Goal: Information Seeking & Learning: Learn about a topic

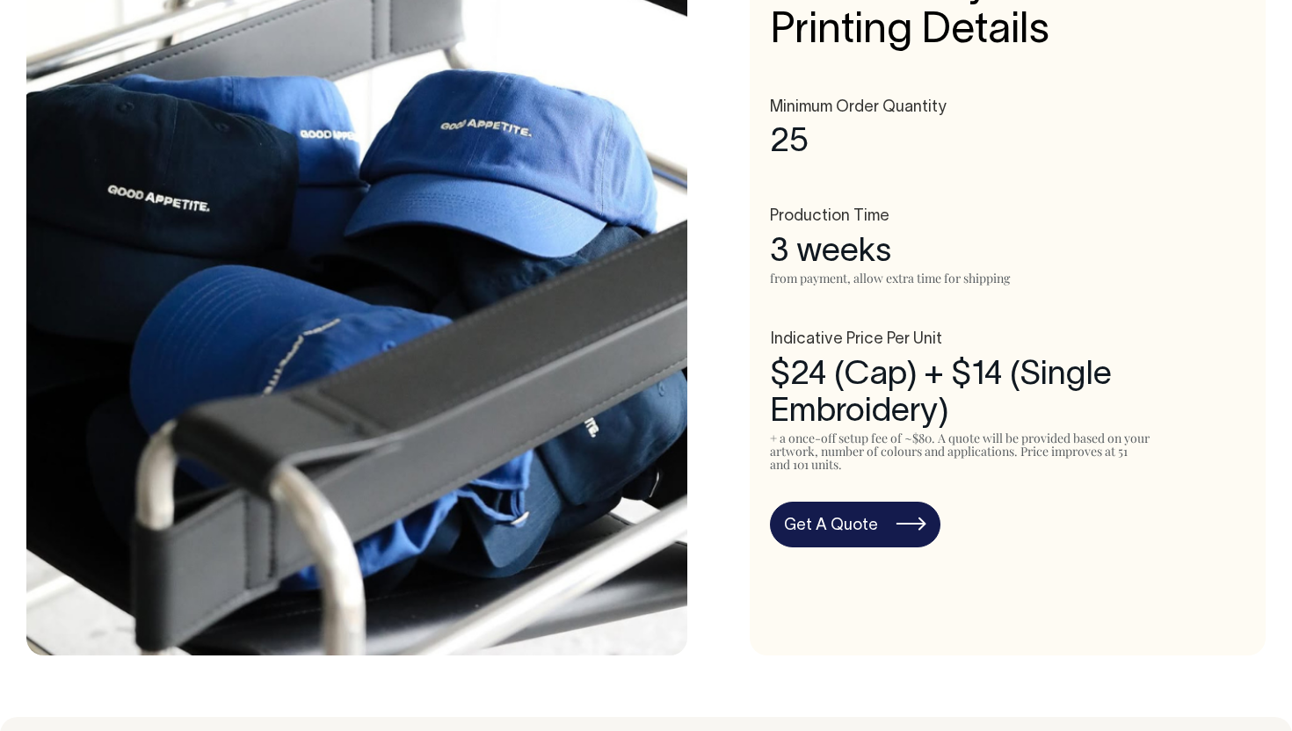
scroll to position [913, 0]
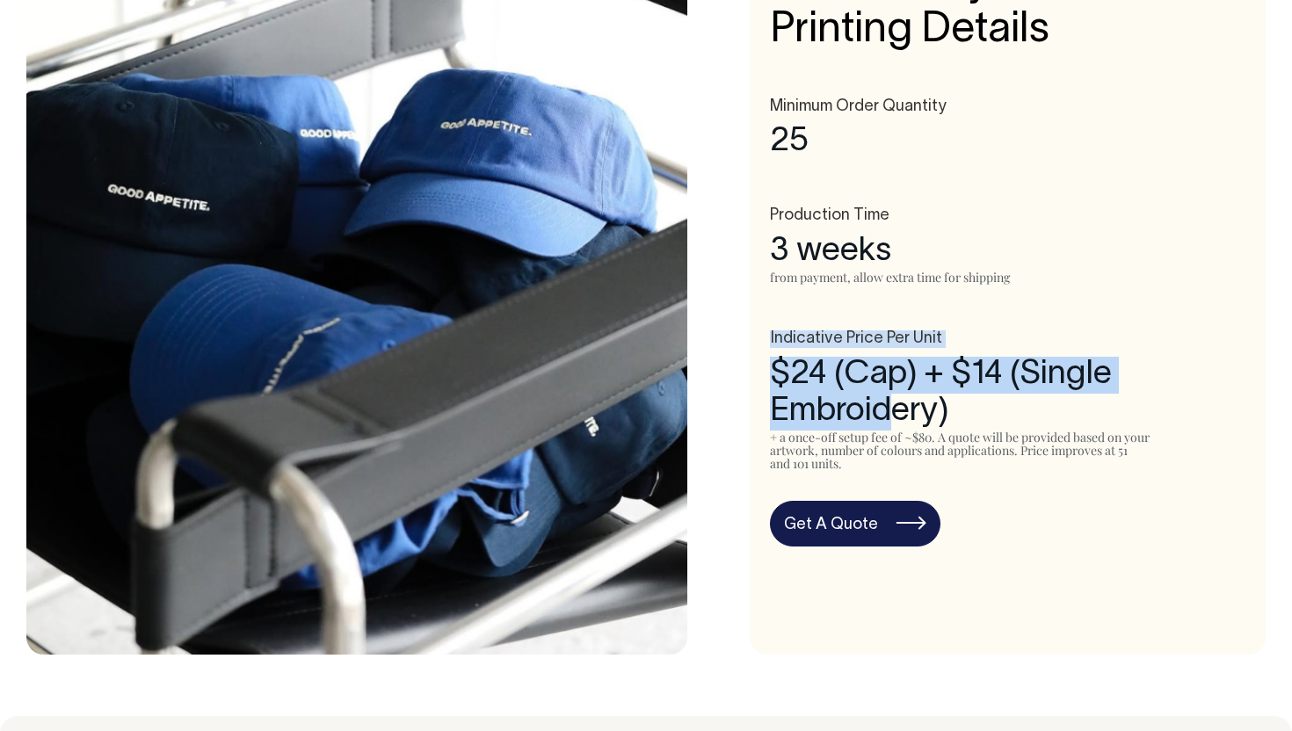
drag, startPoint x: 771, startPoint y: 339, endPoint x: 891, endPoint y: 396, distance: 132.9
click at [895, 395] on div "Indicative Price Per Unit $24 (Cap) + $14 (Single Embroidery) + a once-off setu…" at bounding box center [1007, 400] width 475 height 141
click at [813, 380] on div "$24 (Cap) + $14 (Single Embroidery)" at bounding box center [1007, 394] width 475 height 74
drag, startPoint x: 792, startPoint y: 379, endPoint x: 929, endPoint y: 417, distance: 142.2
click at [932, 416] on div "$24 (Cap) + $14 (Single Embroidery)" at bounding box center [1007, 394] width 475 height 74
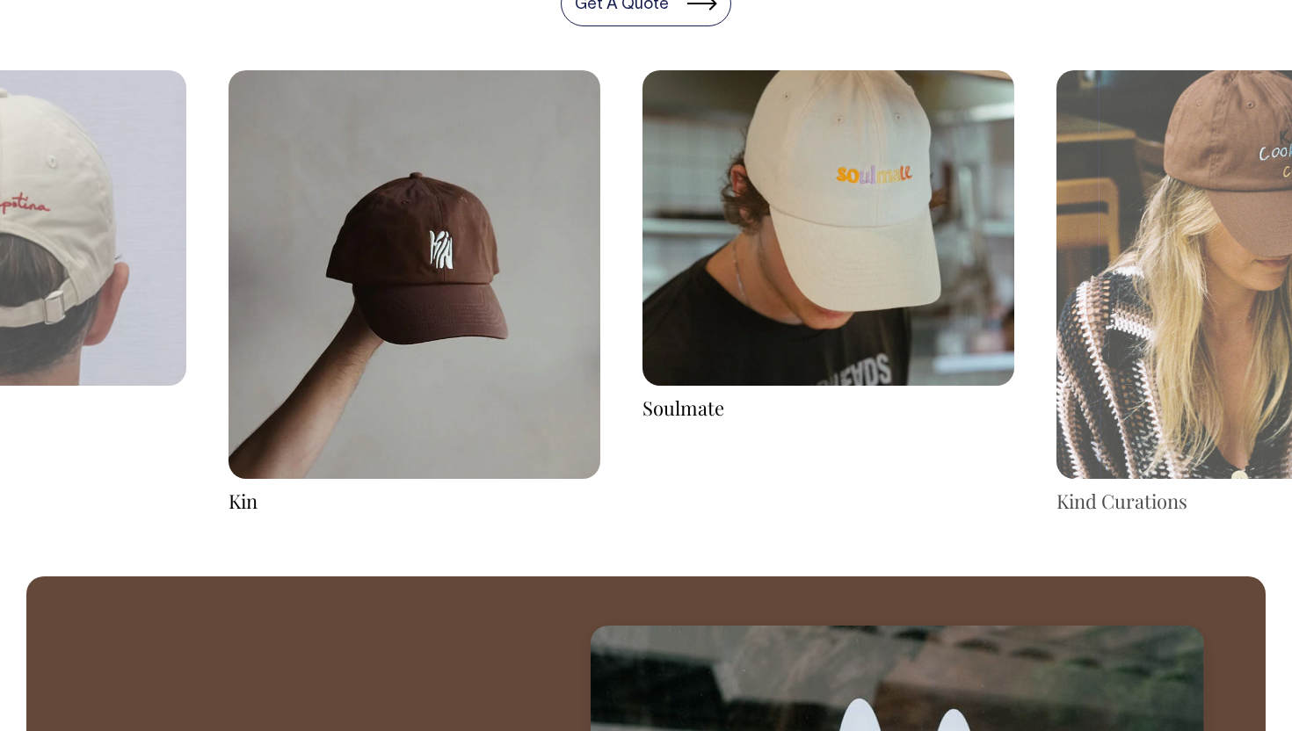
scroll to position [2940, 0]
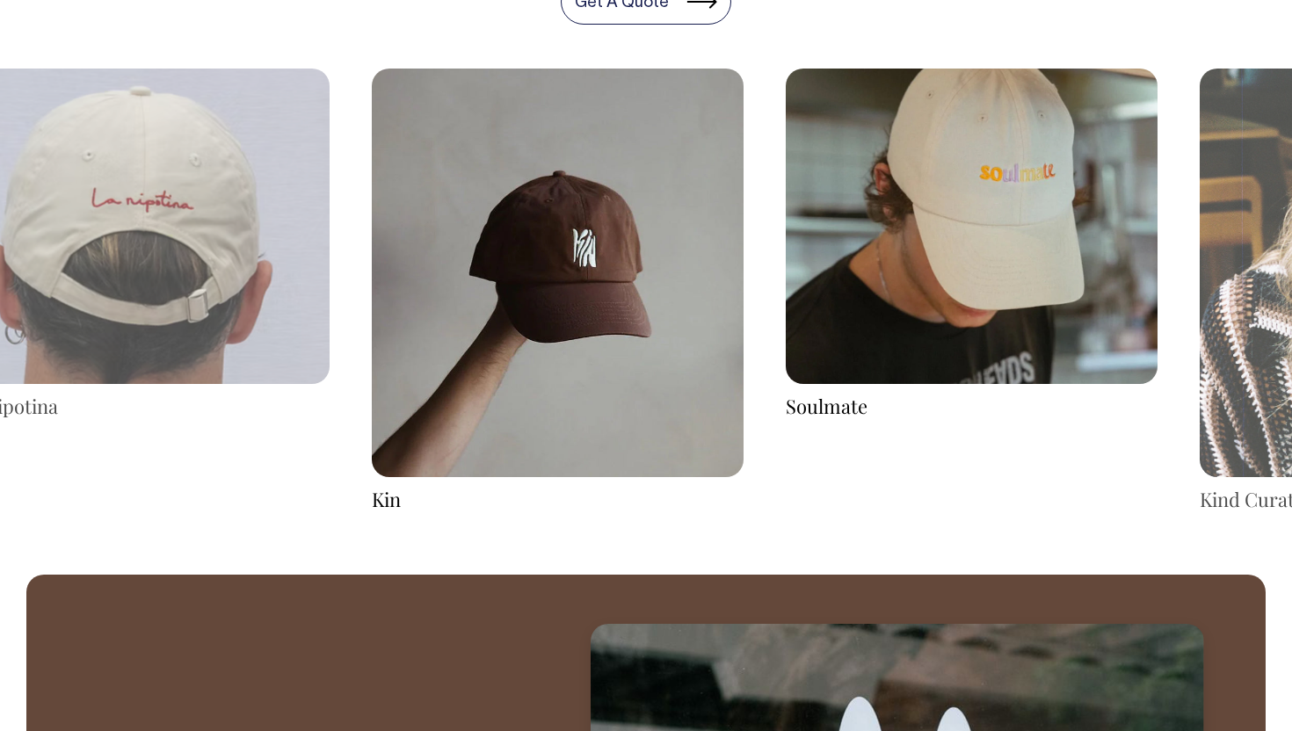
drag, startPoint x: 553, startPoint y: 388, endPoint x: 787, endPoint y: 437, distance: 238.7
click at [744, 436] on img at bounding box center [558, 273] width 372 height 409
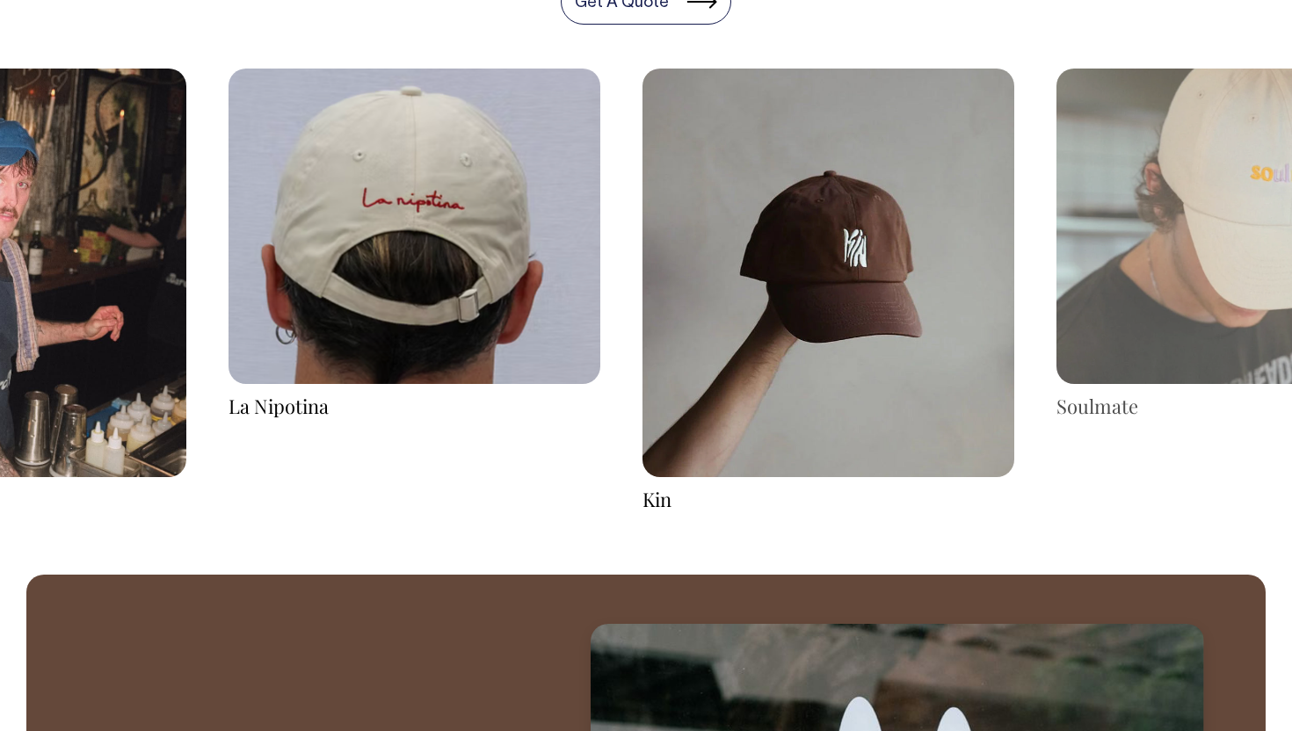
drag, startPoint x: 773, startPoint y: 425, endPoint x: 588, endPoint y: 402, distance: 187.0
click at [642, 403] on img at bounding box center [828, 273] width 372 height 409
drag, startPoint x: 790, startPoint y: 316, endPoint x: 441, endPoint y: 364, distance: 352.3
click at [642, 364] on img at bounding box center [828, 273] width 372 height 409
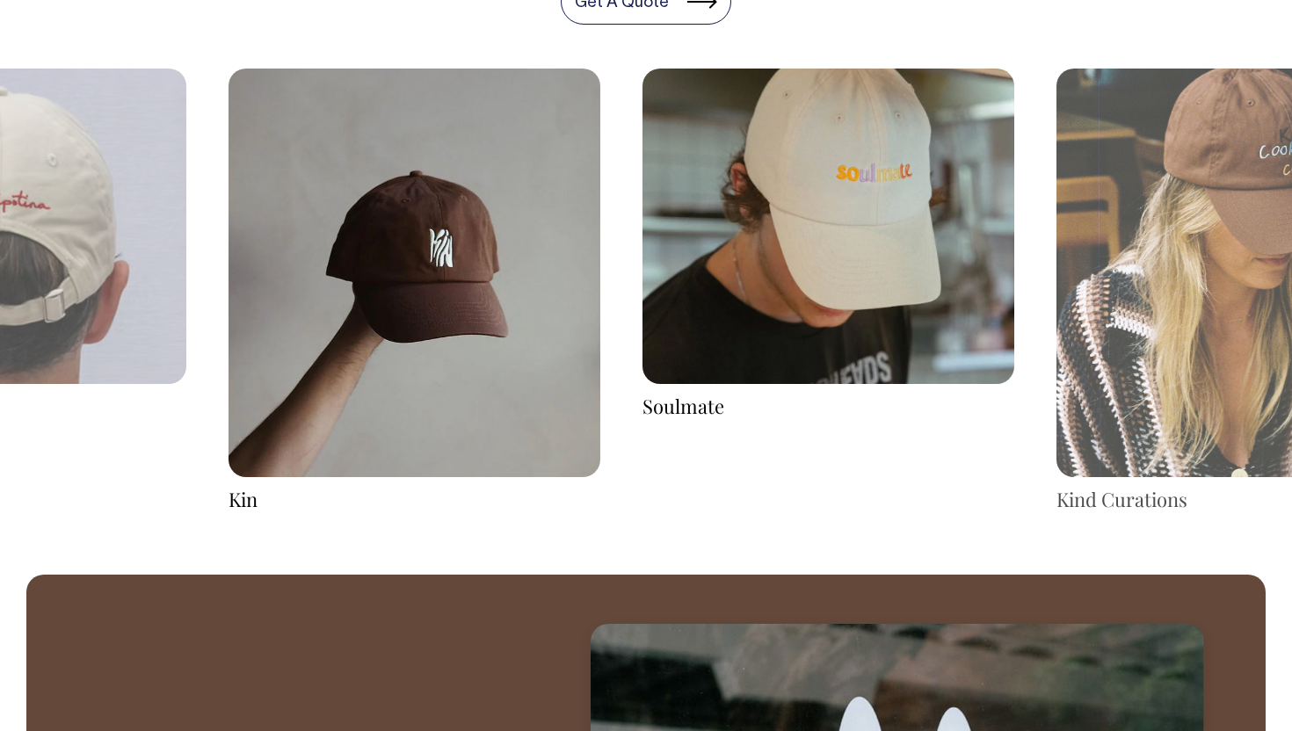
drag, startPoint x: 730, startPoint y: 253, endPoint x: 311, endPoint y: 330, distance: 425.5
click at [642, 329] on img at bounding box center [828, 227] width 372 height 316
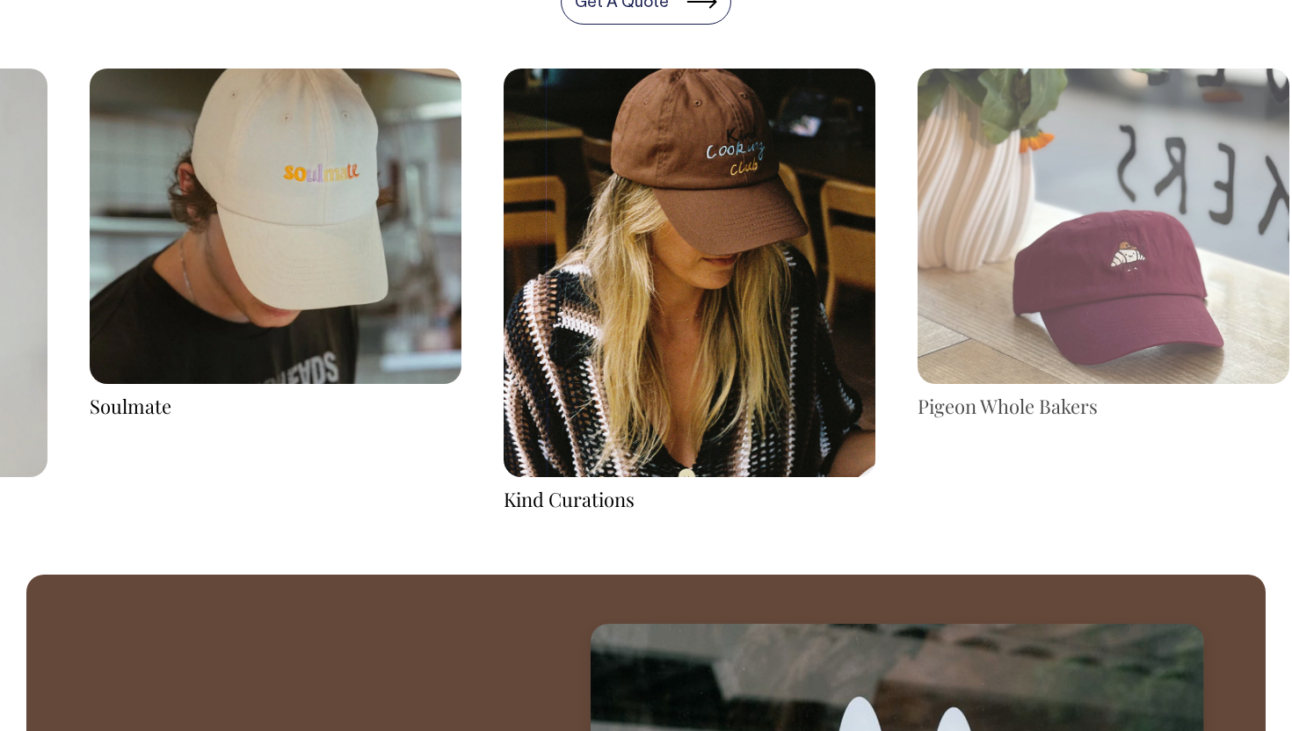
drag, startPoint x: 733, startPoint y: 237, endPoint x: 316, endPoint y: 262, distance: 417.3
click at [504, 260] on img at bounding box center [690, 273] width 372 height 409
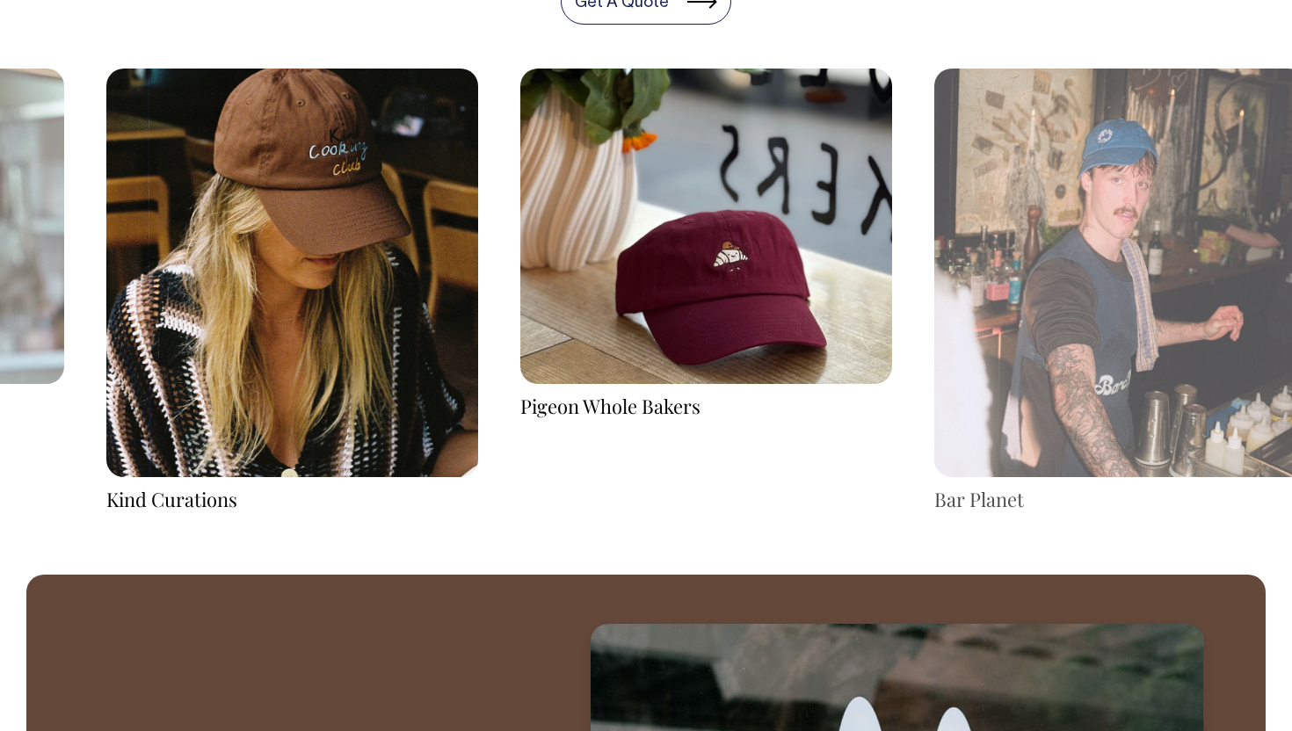
drag, startPoint x: 681, startPoint y: 243, endPoint x: 285, endPoint y: 302, distance: 400.7
click at [520, 292] on img at bounding box center [706, 227] width 372 height 316
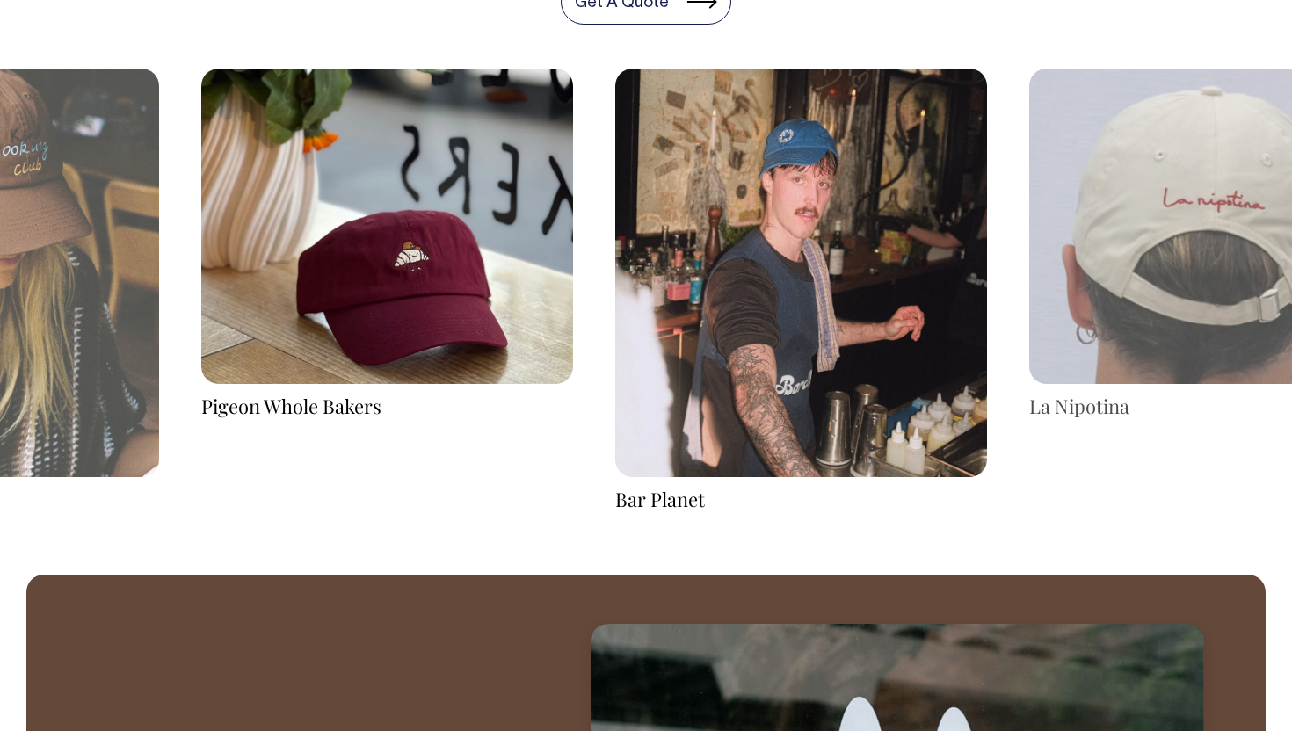
drag, startPoint x: 529, startPoint y: 289, endPoint x: 301, endPoint y: 485, distance: 300.4
click at [312, 468] on div "Pigeon Whole Bakers Bar Planet La Nipotina" at bounding box center [801, 291] width 6210 height 445
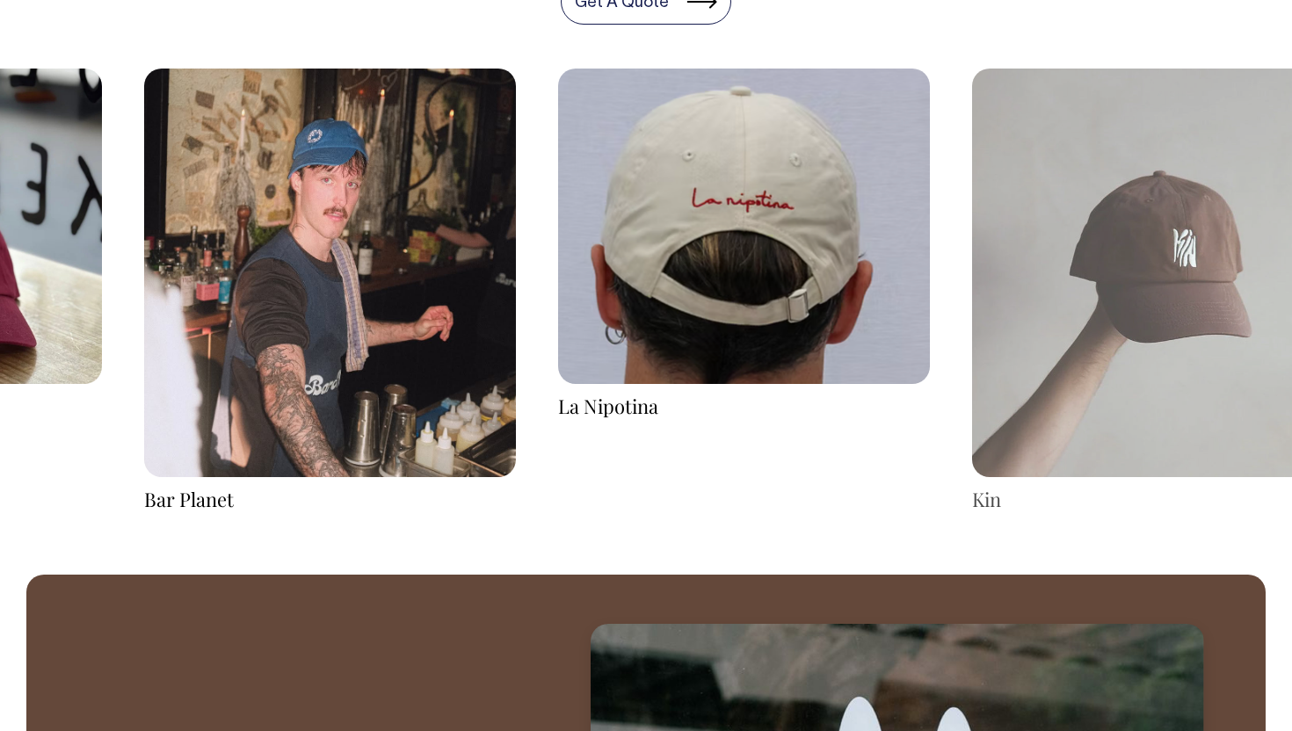
drag, startPoint x: 921, startPoint y: 287, endPoint x: 446, endPoint y: 340, distance: 477.5
click at [558, 340] on img at bounding box center [744, 227] width 372 height 316
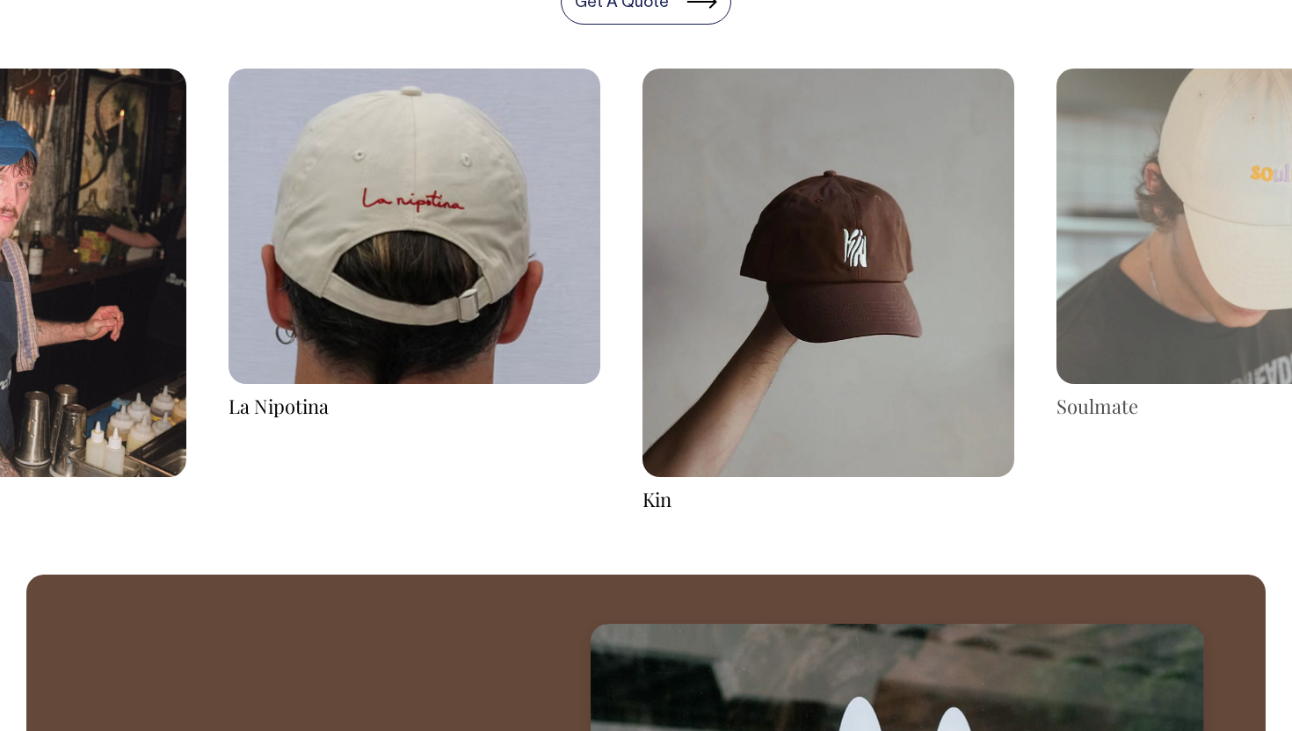
drag, startPoint x: 684, startPoint y: 298, endPoint x: 263, endPoint y: 401, distance: 433.4
click at [642, 400] on img at bounding box center [828, 273] width 372 height 409
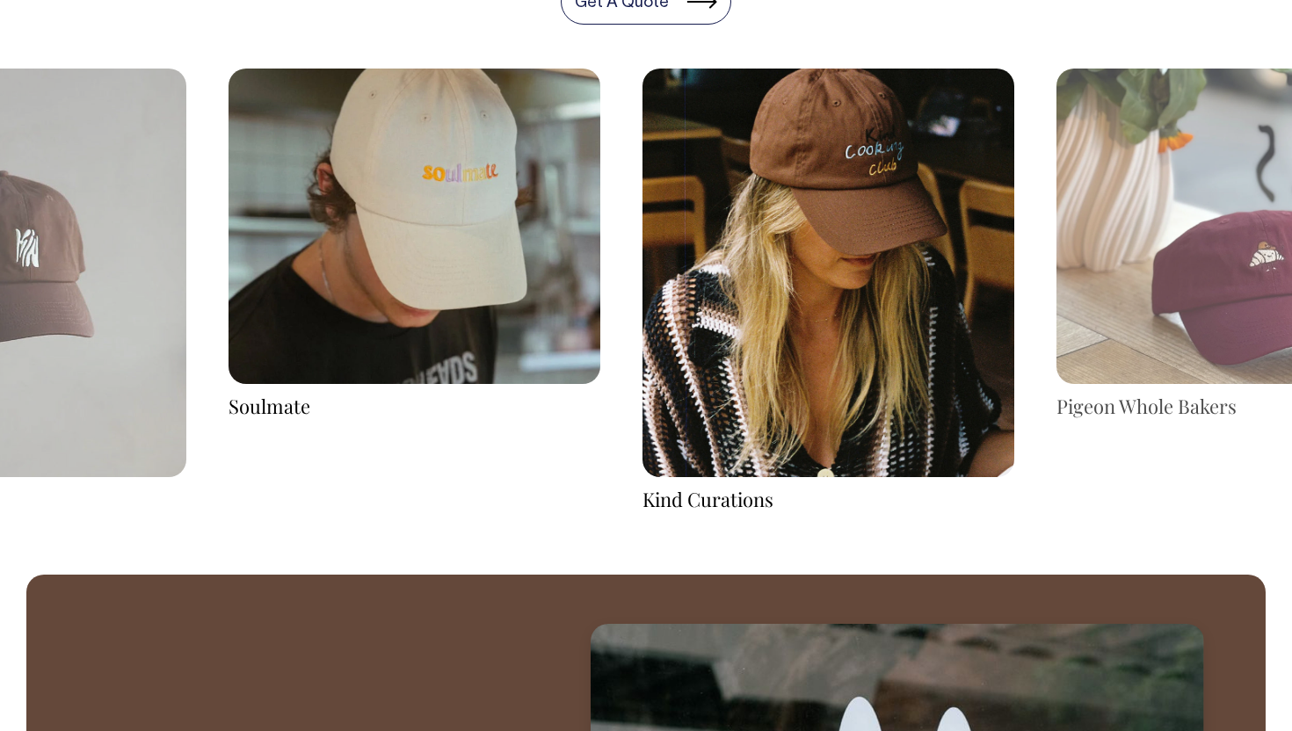
drag, startPoint x: 708, startPoint y: 410, endPoint x: 207, endPoint y: 606, distance: 538.0
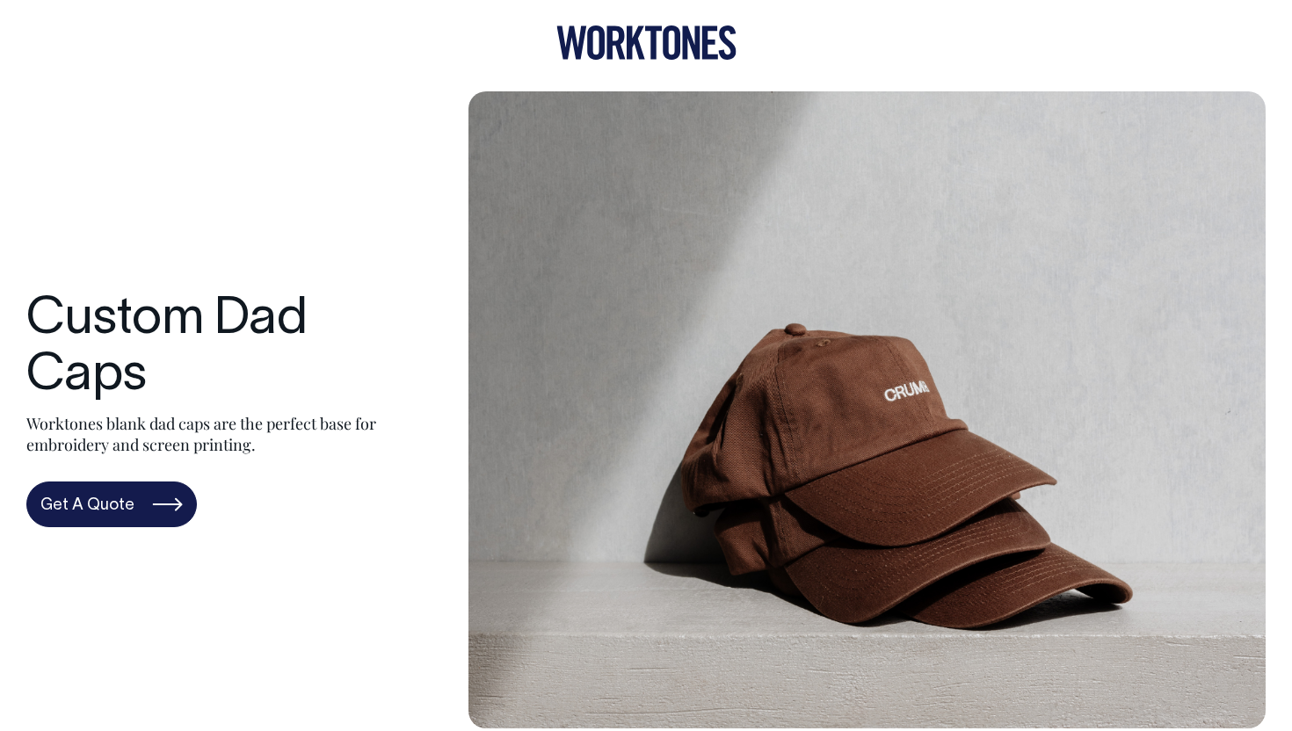
scroll to position [0, 0]
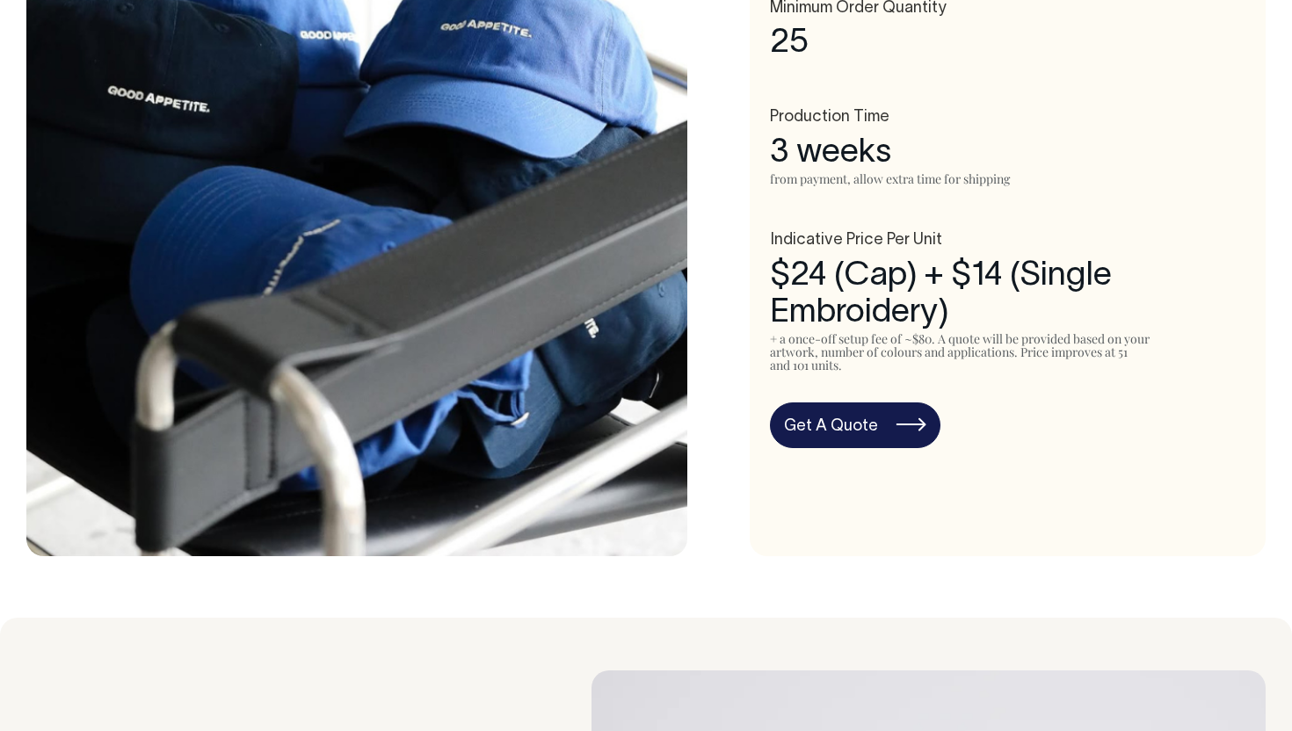
scroll to position [1012, 0]
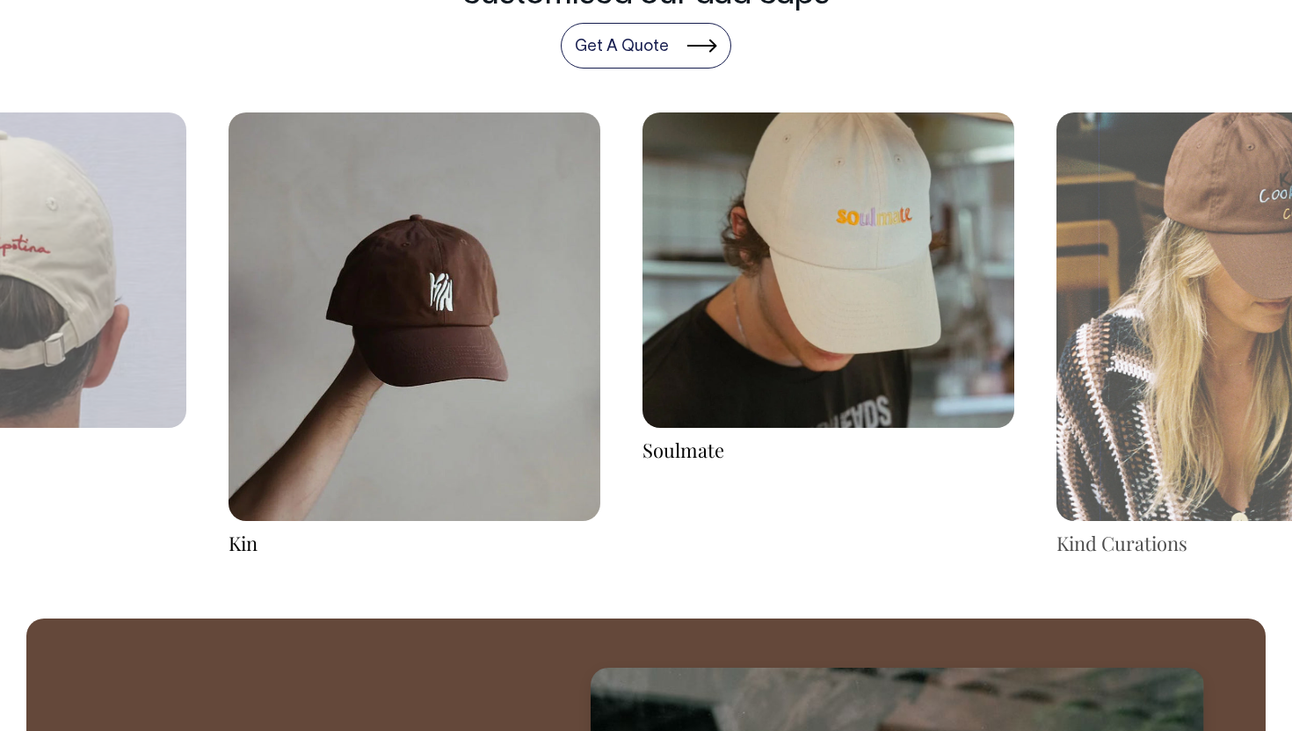
click at [318, 466] on img at bounding box center [415, 317] width 372 height 409
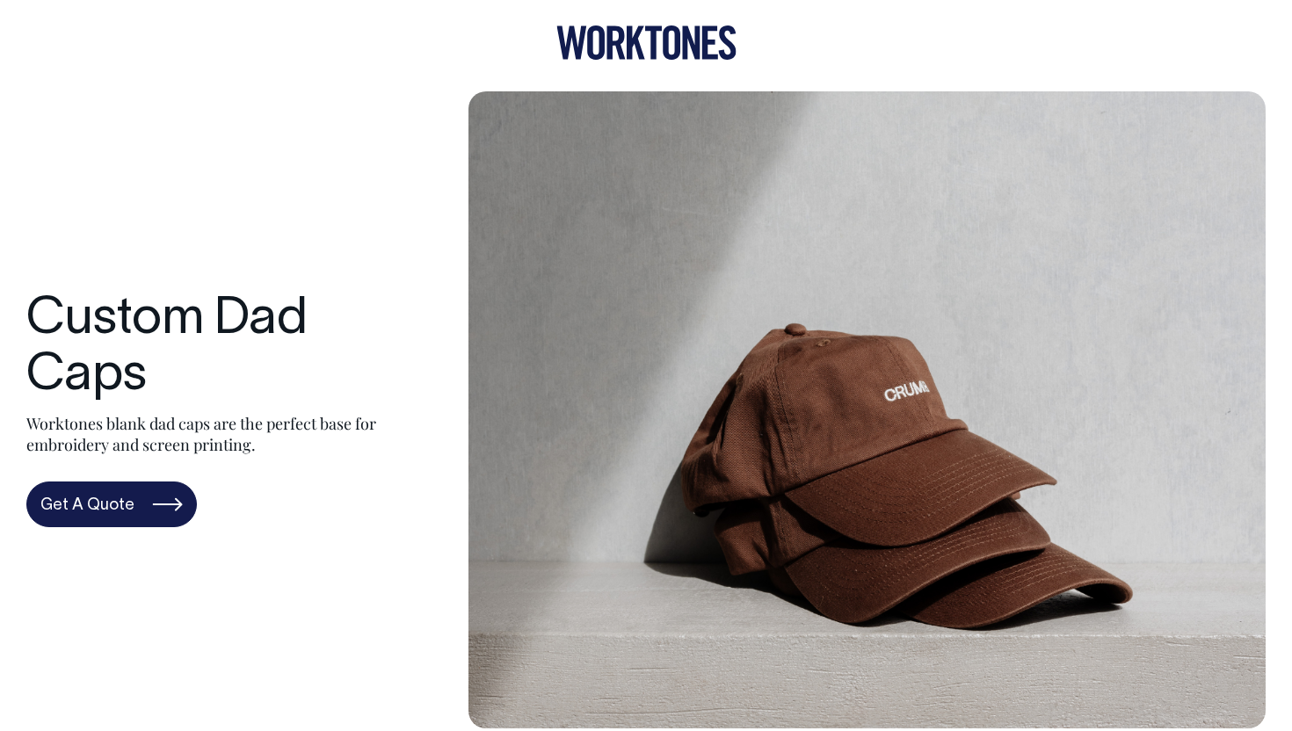
scroll to position [0, 0]
click at [663, 32] on icon at bounding box center [646, 43] width 180 height 34
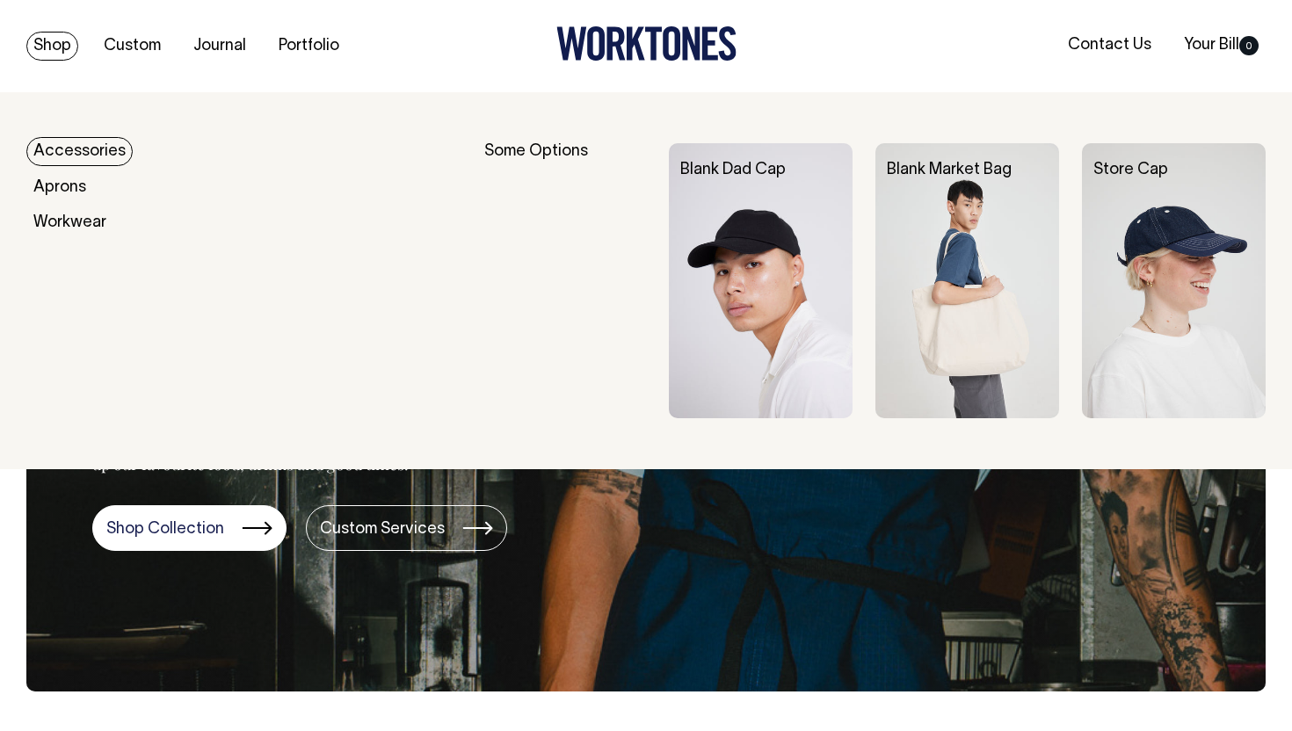
click at [575, 150] on div "Some Options" at bounding box center [564, 281] width 161 height 276
click at [1125, 231] on img at bounding box center [1174, 281] width 184 height 276
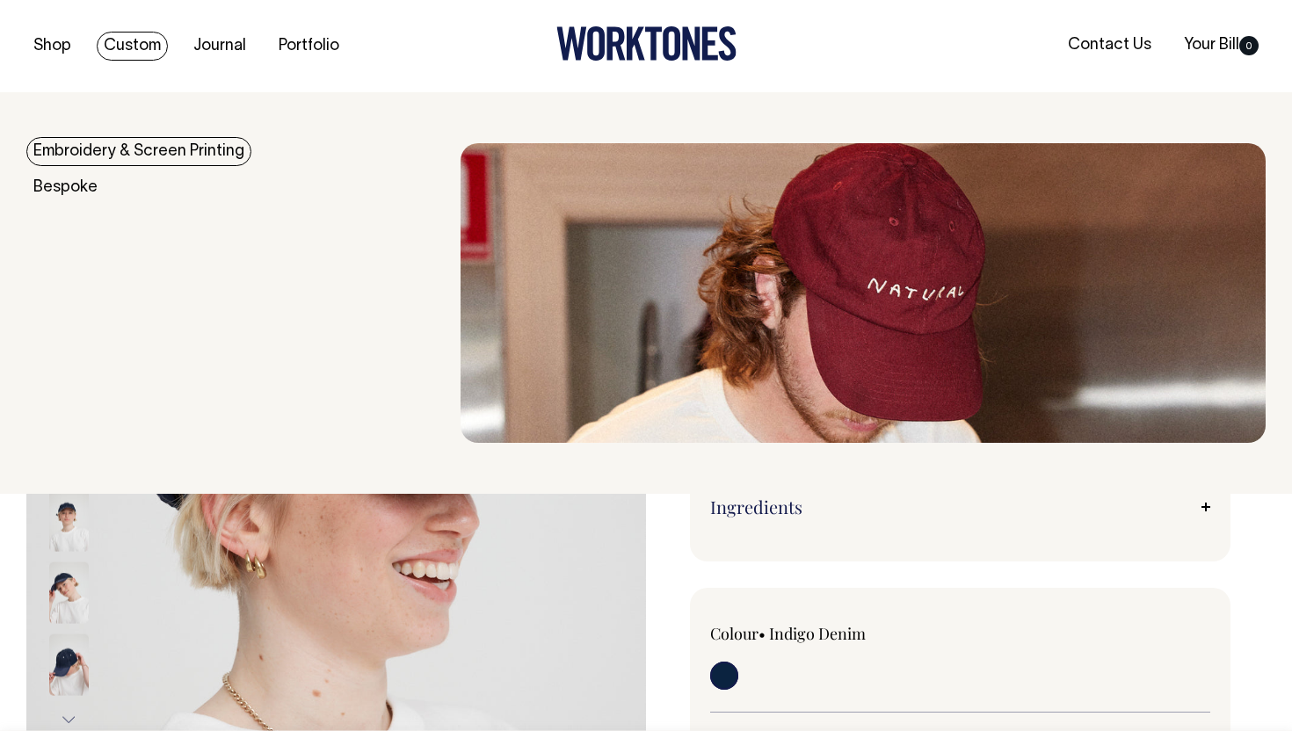
click at [121, 159] on link "Embroidery & Screen Printing" at bounding box center [138, 151] width 225 height 29
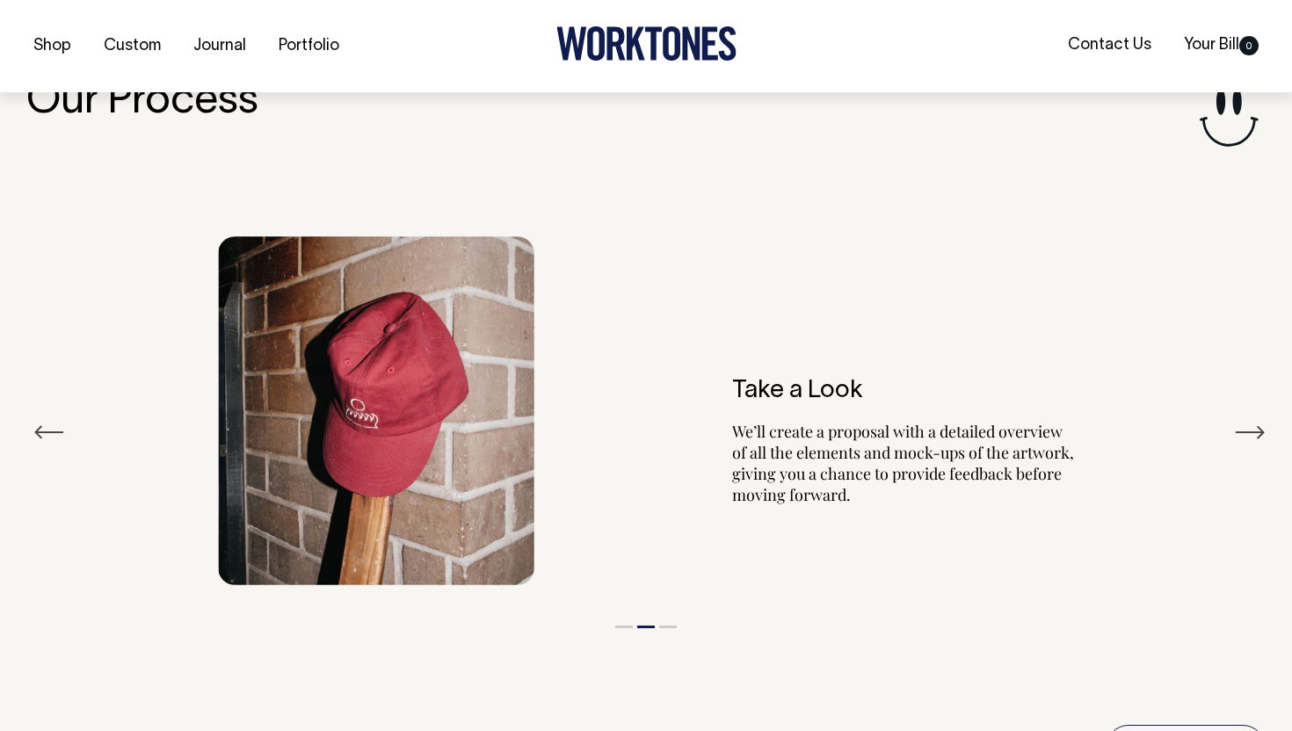
scroll to position [1911, 0]
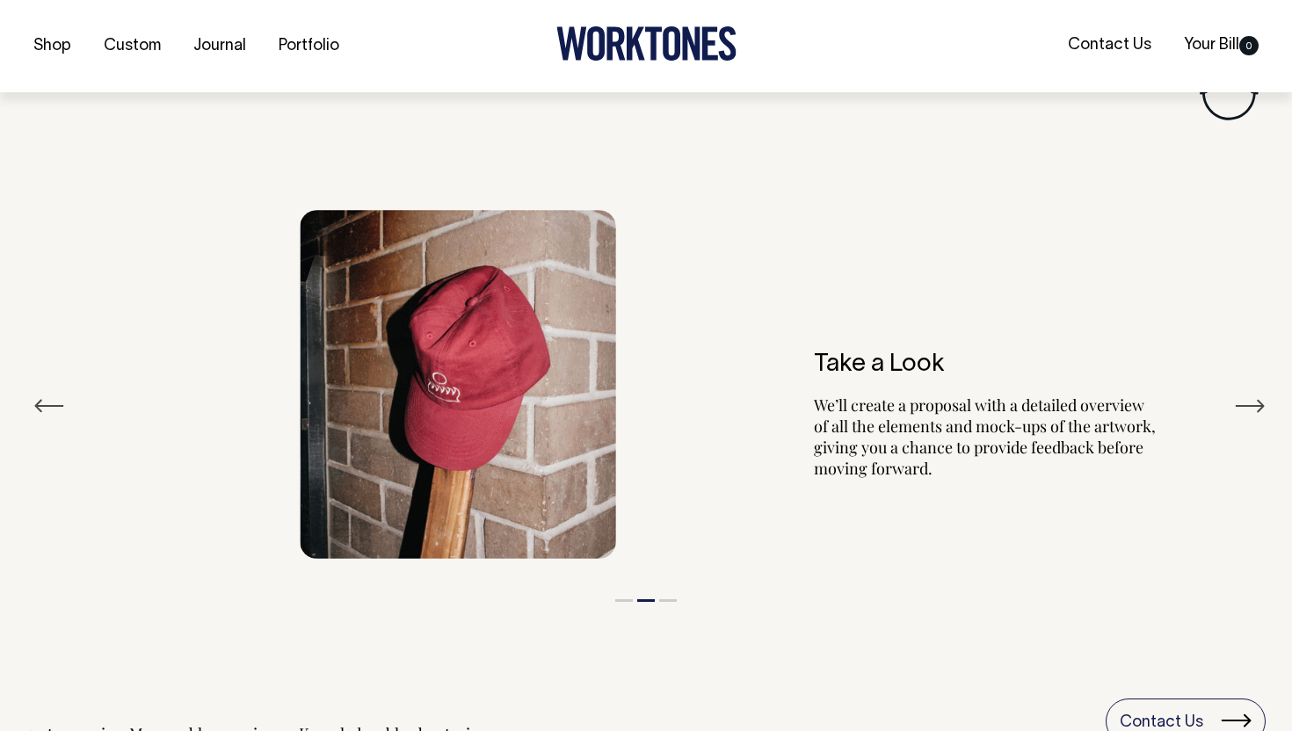
drag, startPoint x: 793, startPoint y: 396, endPoint x: 838, endPoint y: 419, distance: 50.3
click at [843, 419] on p "We’ll create a proposal with a detailed overview of all the elements and mock-u…" at bounding box center [985, 437] width 343 height 84
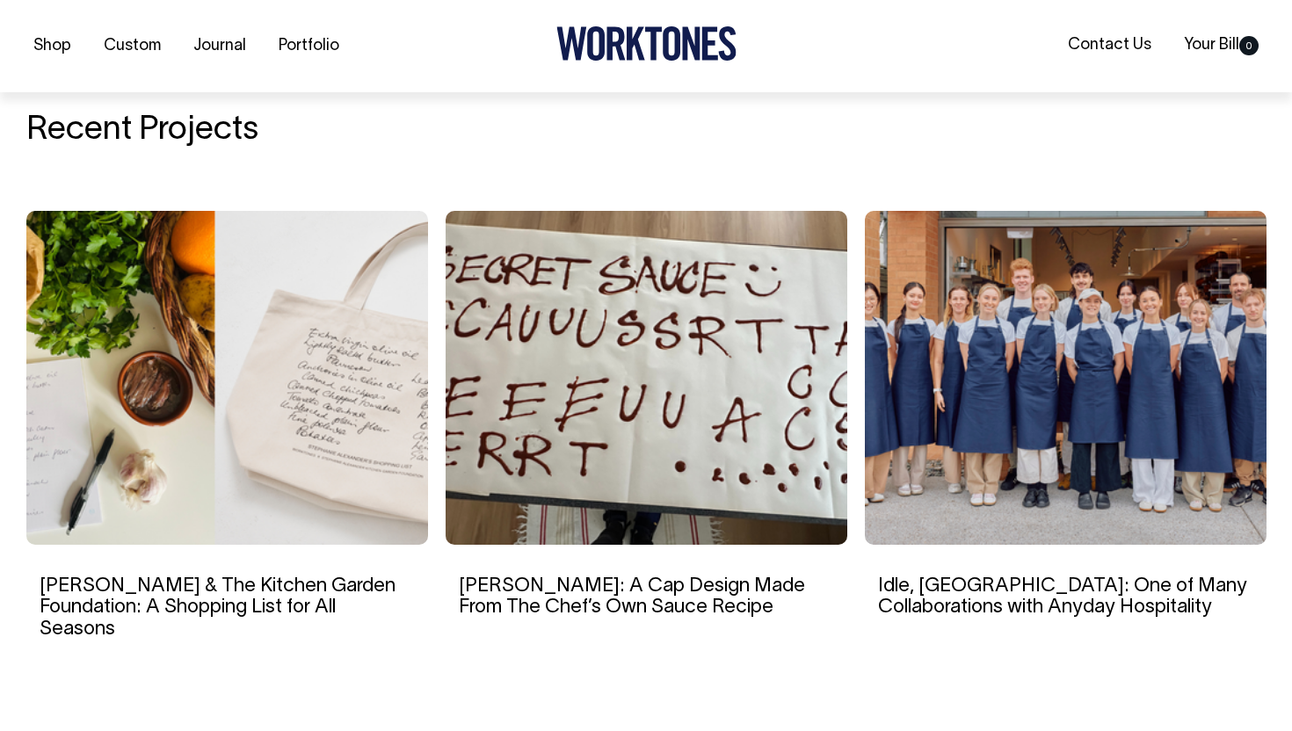
scroll to position [2759, 0]
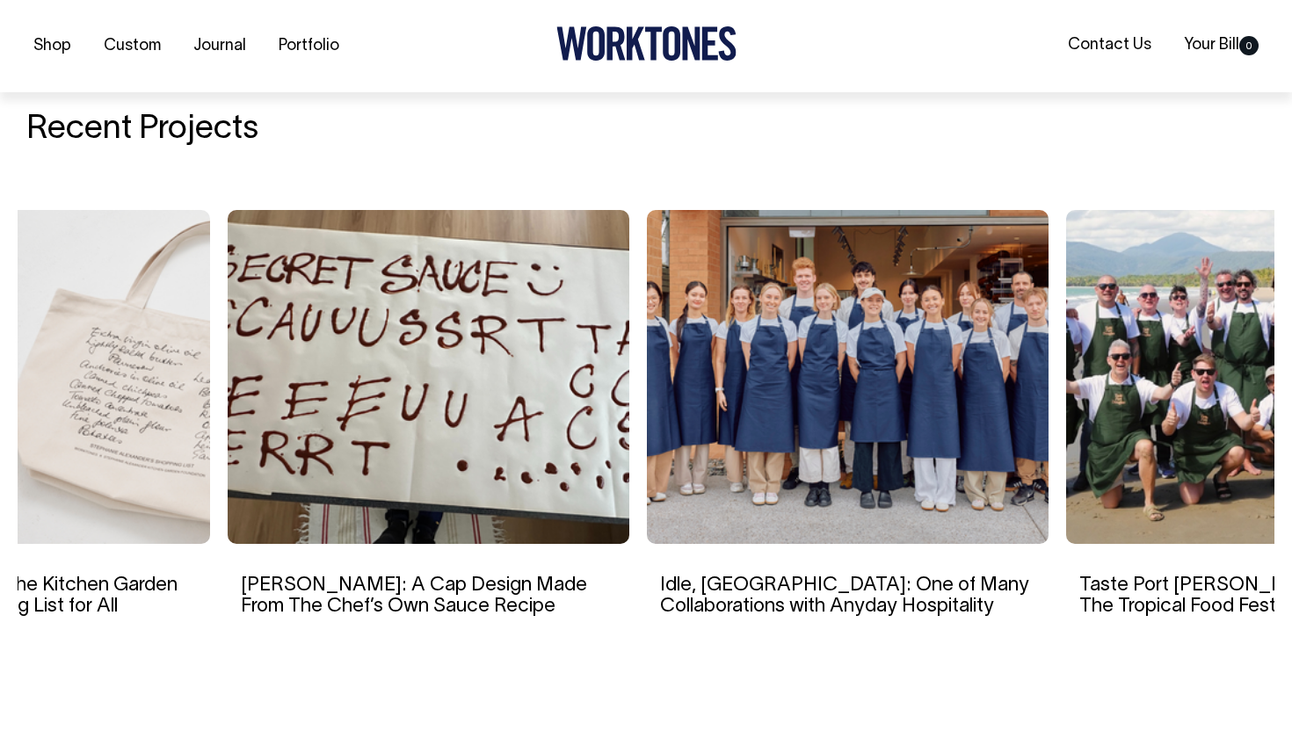
drag, startPoint x: 1037, startPoint y: 356, endPoint x: 768, endPoint y: 393, distance: 271.5
click at [781, 375] on img at bounding box center [848, 377] width 402 height 334
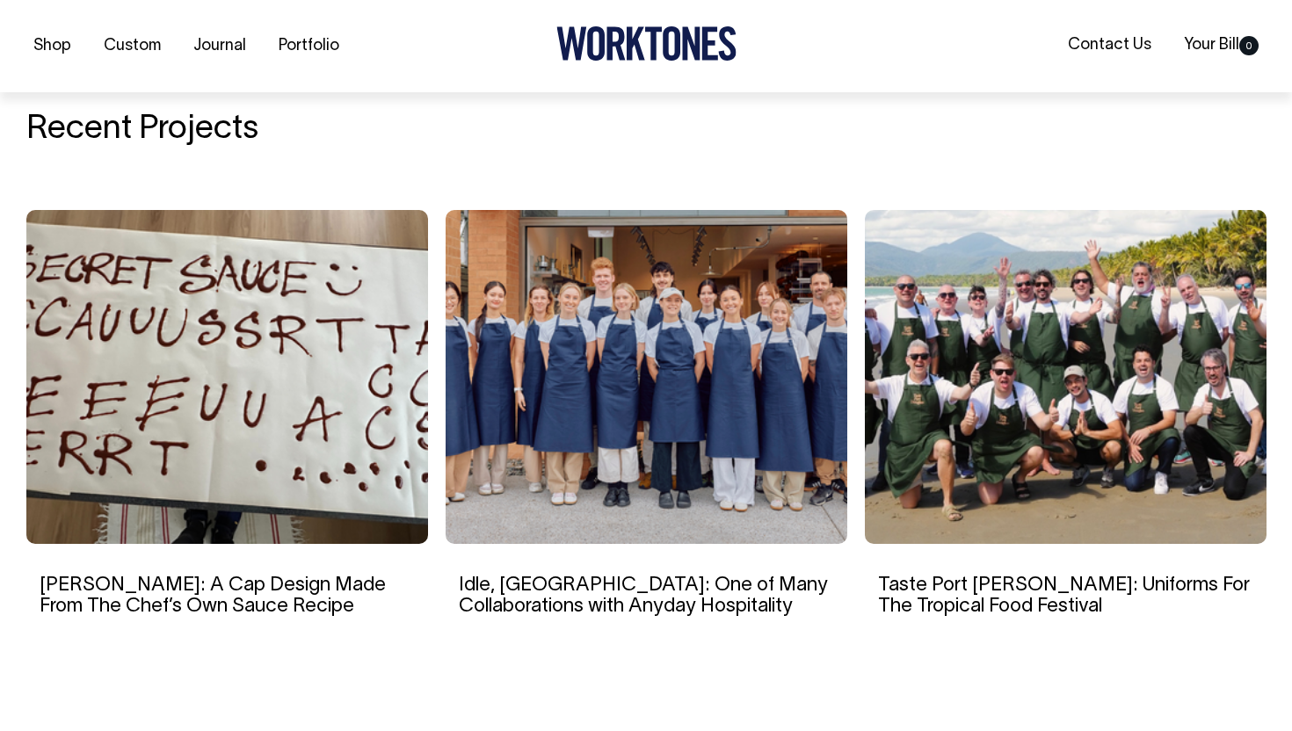
drag, startPoint x: 1063, startPoint y: 384, endPoint x: 399, endPoint y: 458, distance: 667.7
click at [865, 455] on img at bounding box center [1066, 377] width 402 height 334
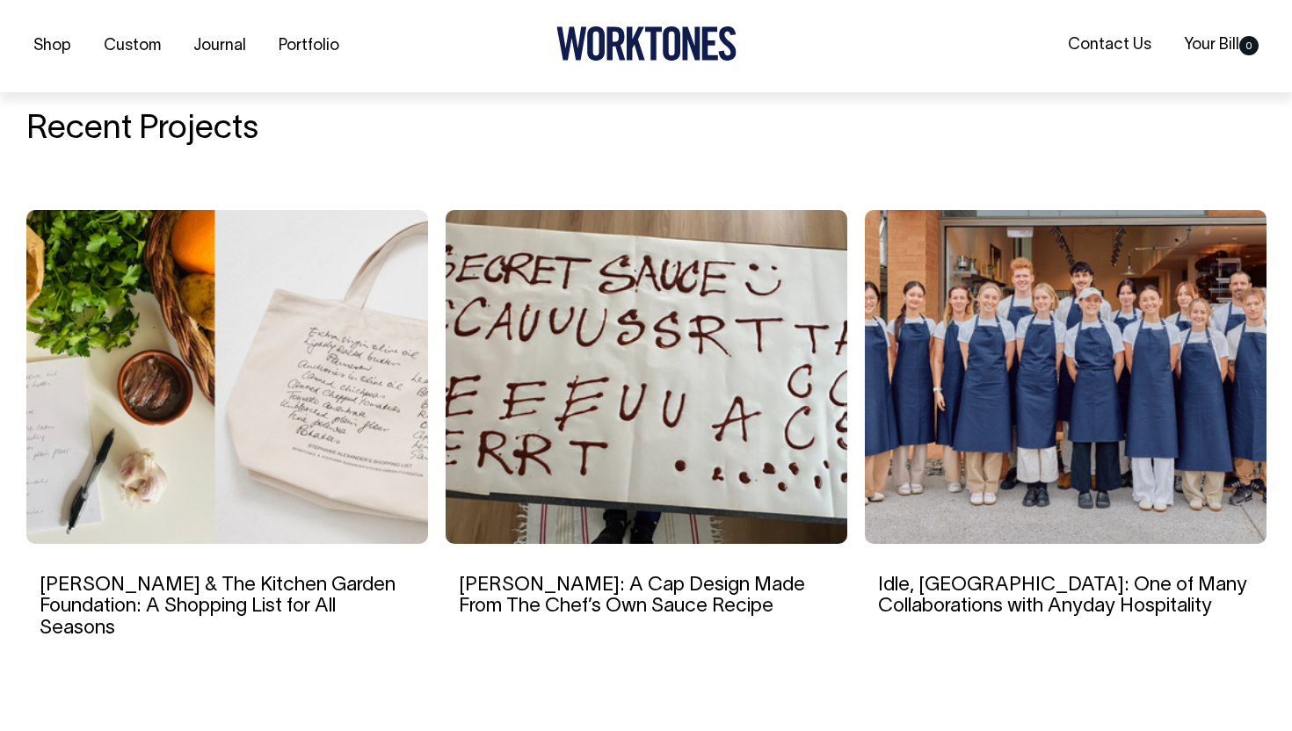
drag, startPoint x: 607, startPoint y: 446, endPoint x: 105, endPoint y: 439, distance: 501.9
click at [446, 440] on img at bounding box center [647, 377] width 402 height 334
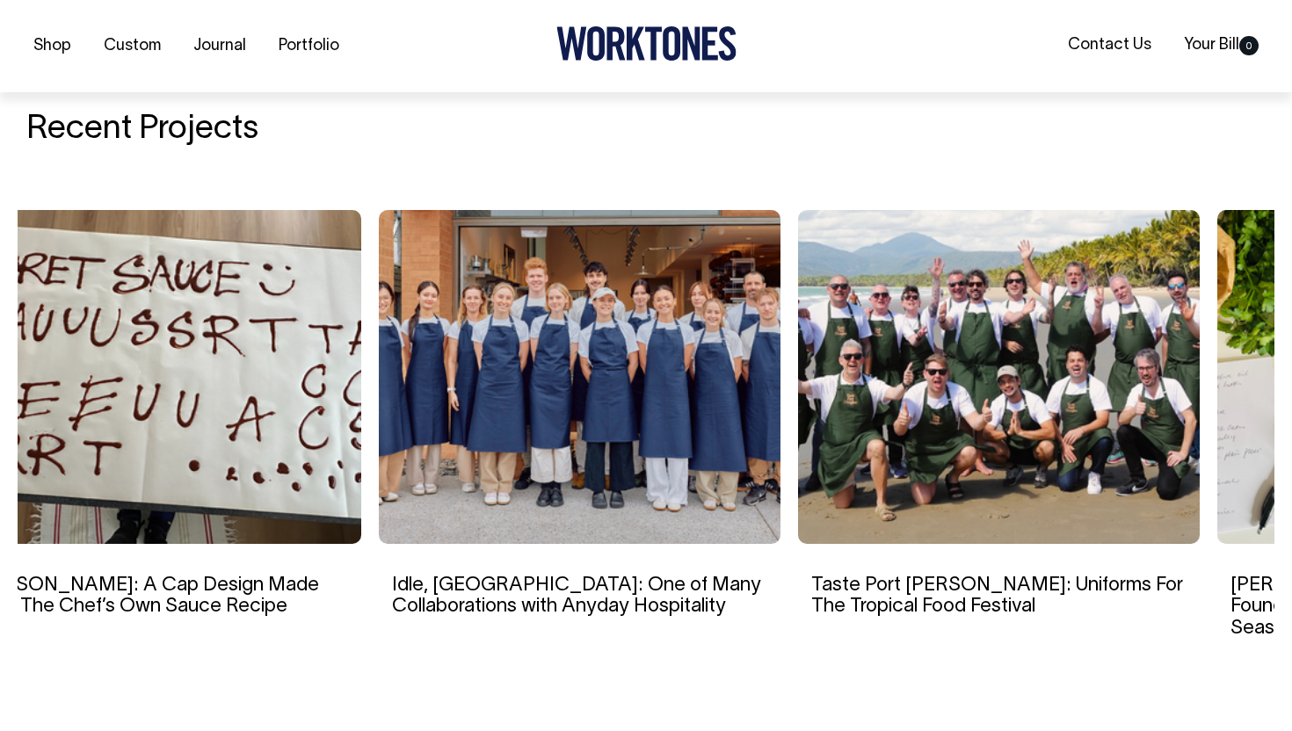
drag, startPoint x: 711, startPoint y: 374, endPoint x: 117, endPoint y: 384, distance: 594.2
click at [379, 384] on img at bounding box center [580, 377] width 402 height 334
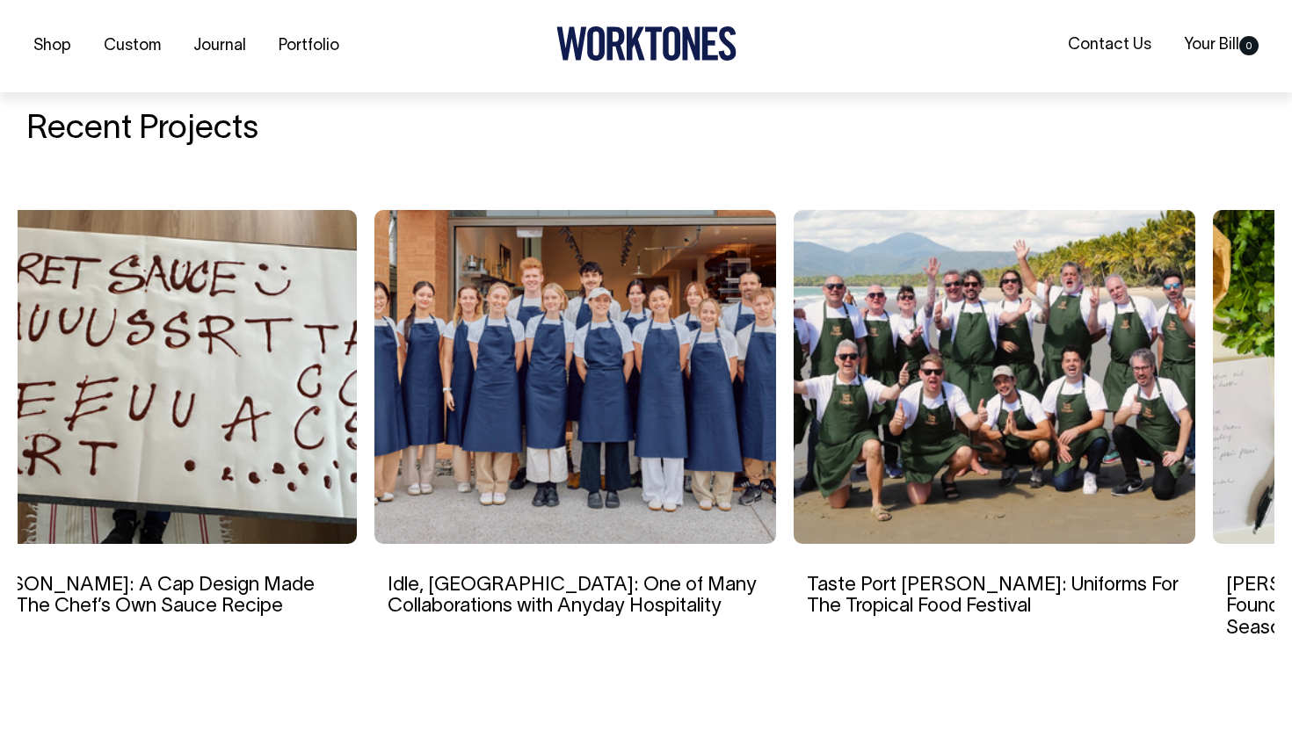
drag, startPoint x: 595, startPoint y: 371, endPoint x: 0, endPoint y: 379, distance: 595.1
click at [0, 379] on div "Recent Projects [PERSON_NAME]: A Cap Design Made From The Chef’s Own Sauce Reci…" at bounding box center [646, 388] width 1292 height 694
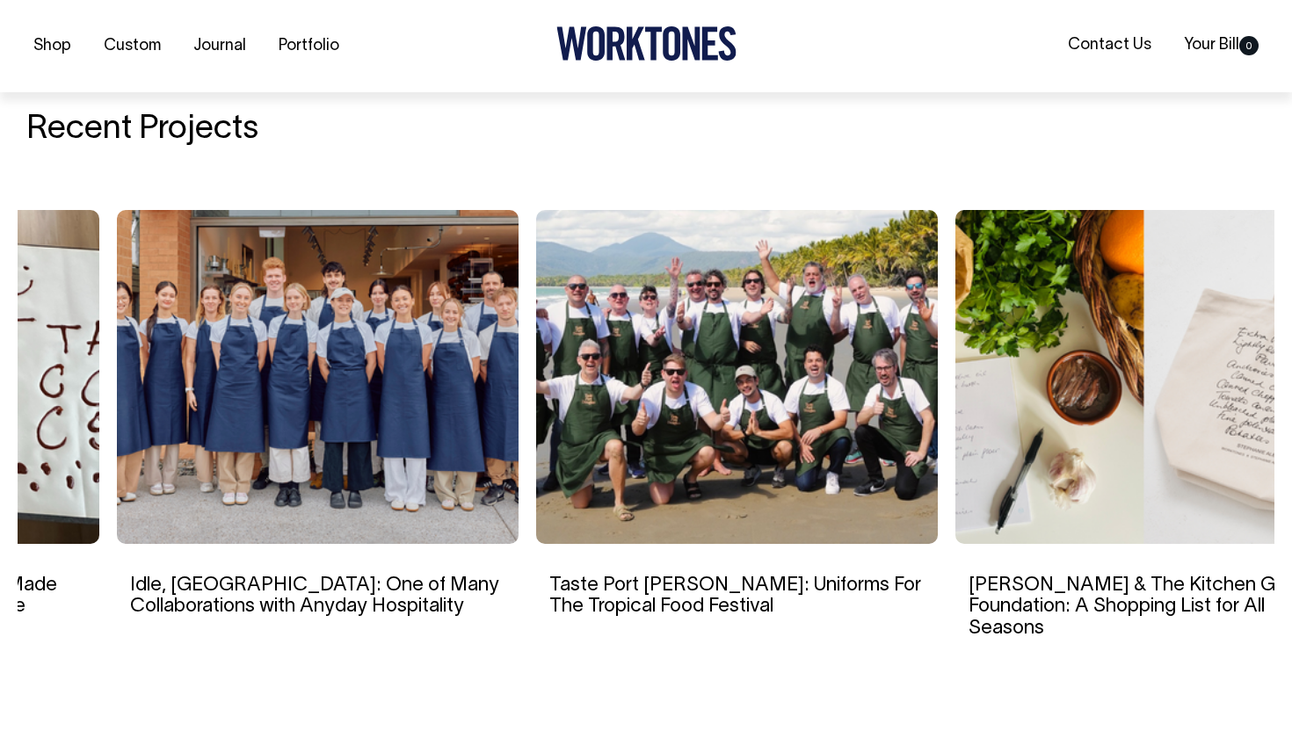
drag, startPoint x: 391, startPoint y: 302, endPoint x: 0, endPoint y: 313, distance: 391.3
click at [0, 313] on div "Recent Projects [PERSON_NAME]: A Cap Design Made From The Chef’s Own Sauce Reci…" at bounding box center [646, 388] width 1292 height 694
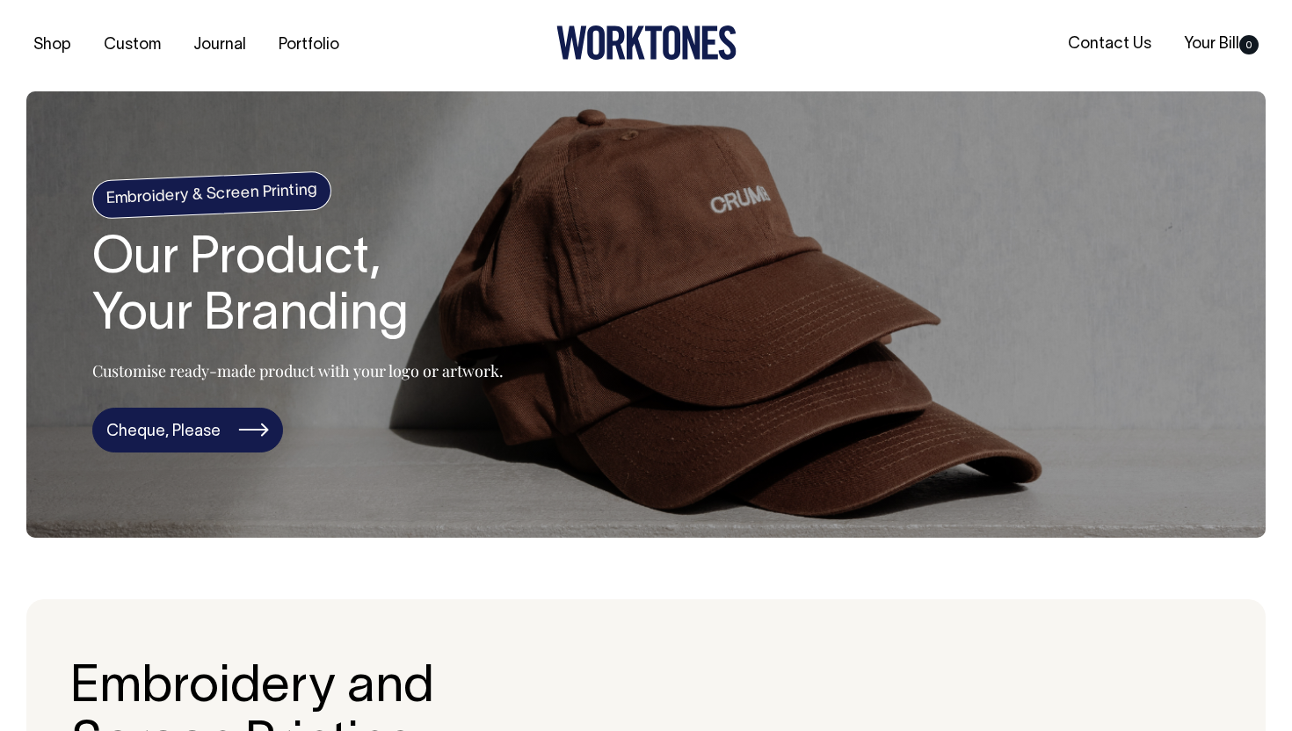
scroll to position [0, 0]
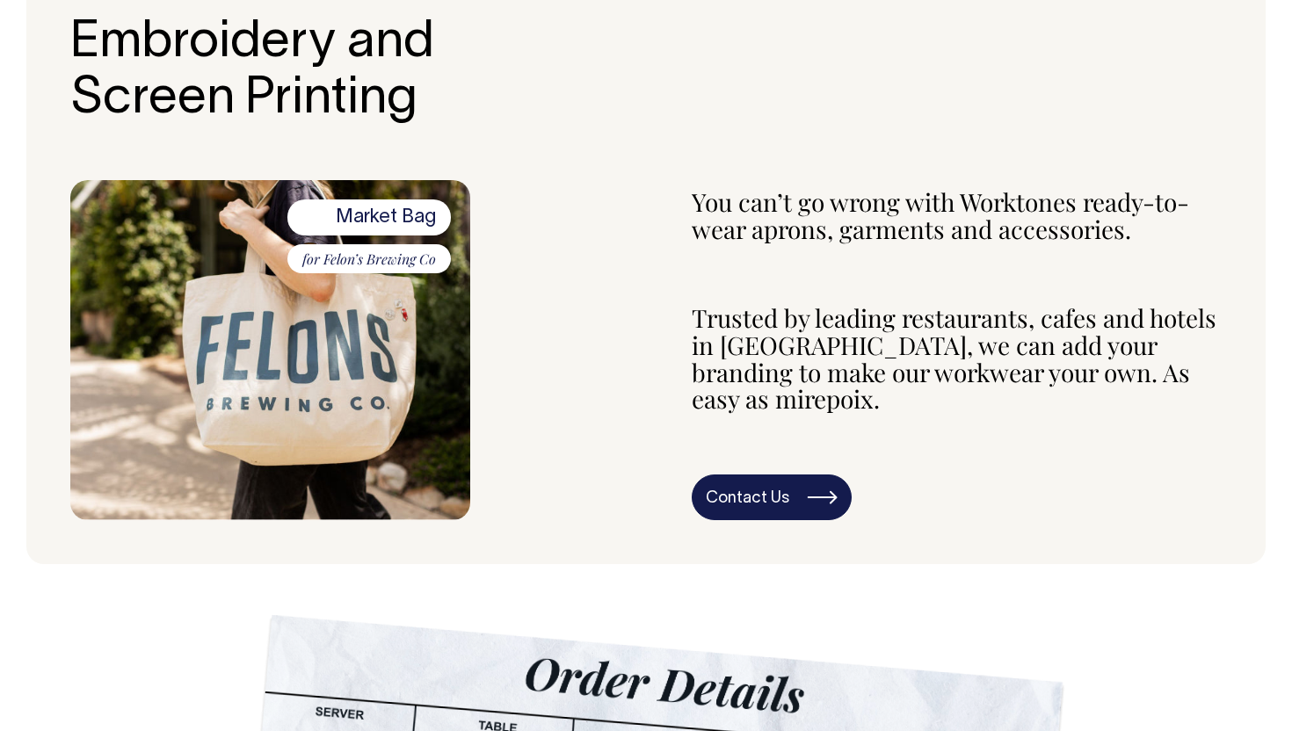
click at [703, 475] on link "Contact Us" at bounding box center [772, 498] width 160 height 46
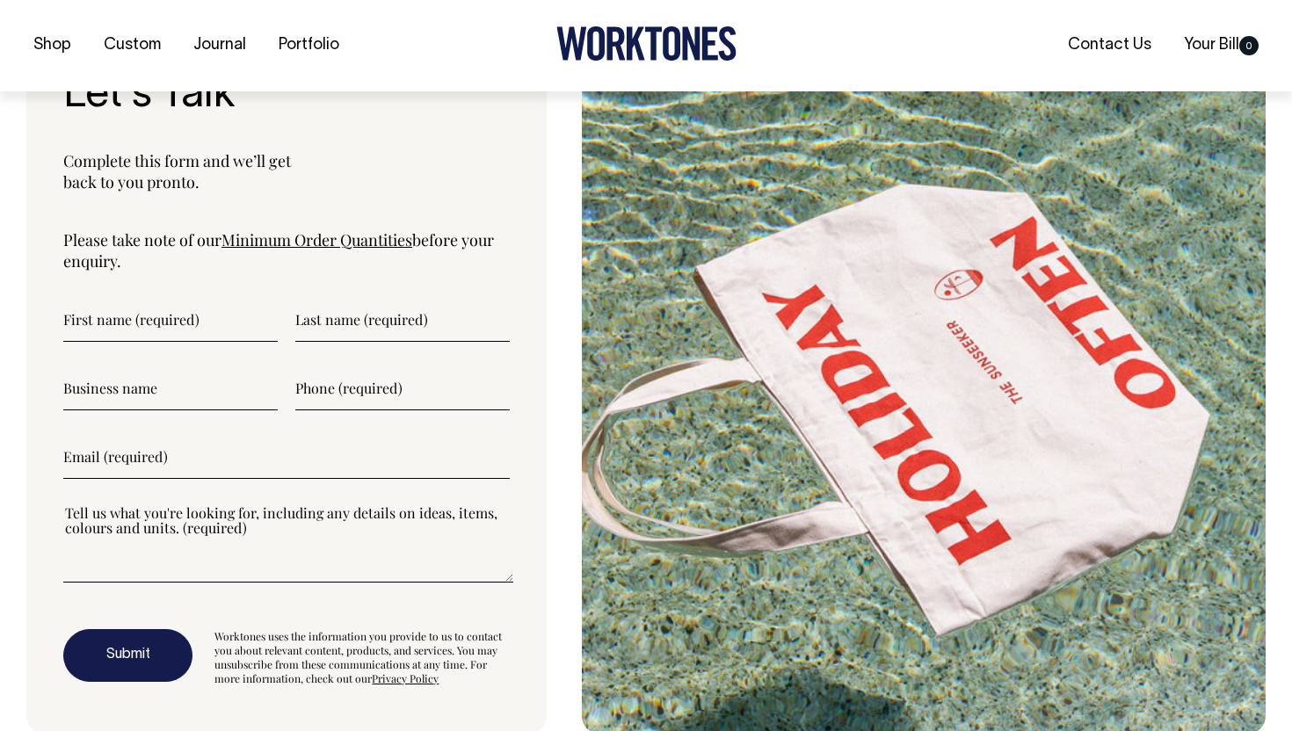
scroll to position [4548, 0]
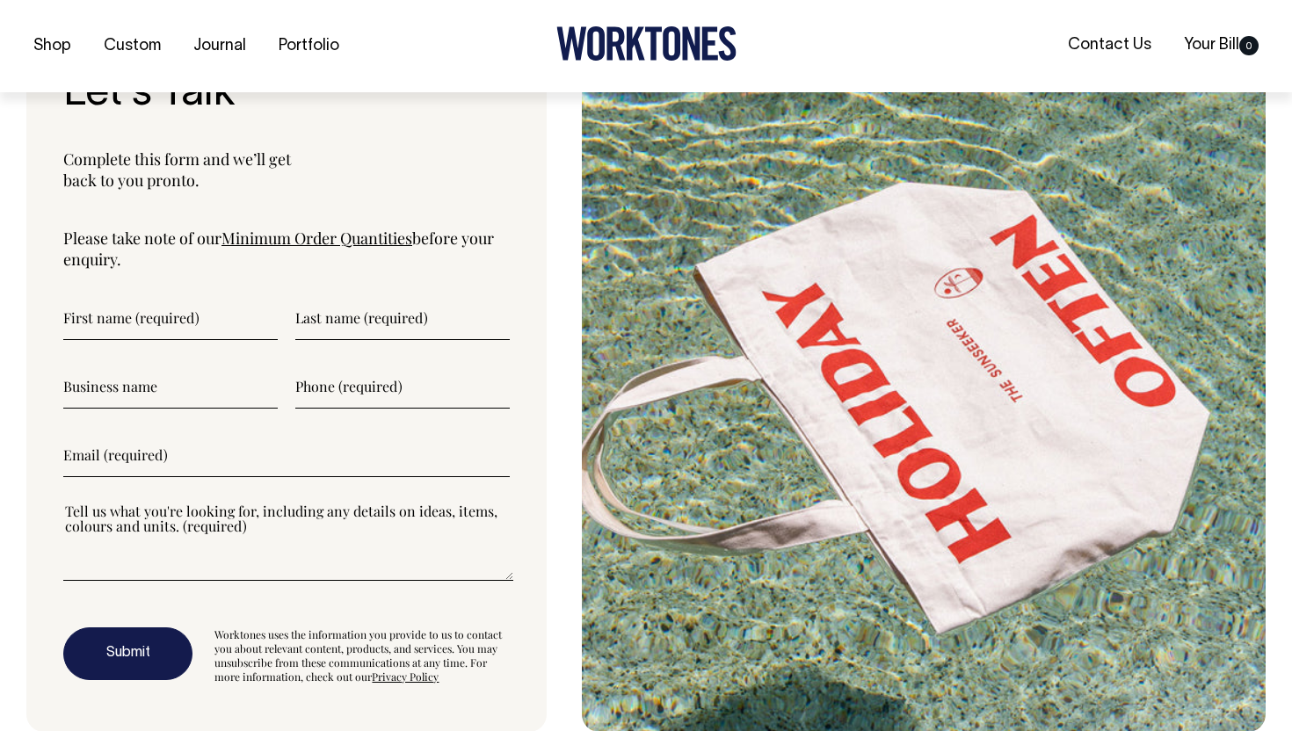
click at [296, 228] on link "Minimum Order Quantities" at bounding box center [316, 238] width 191 height 21
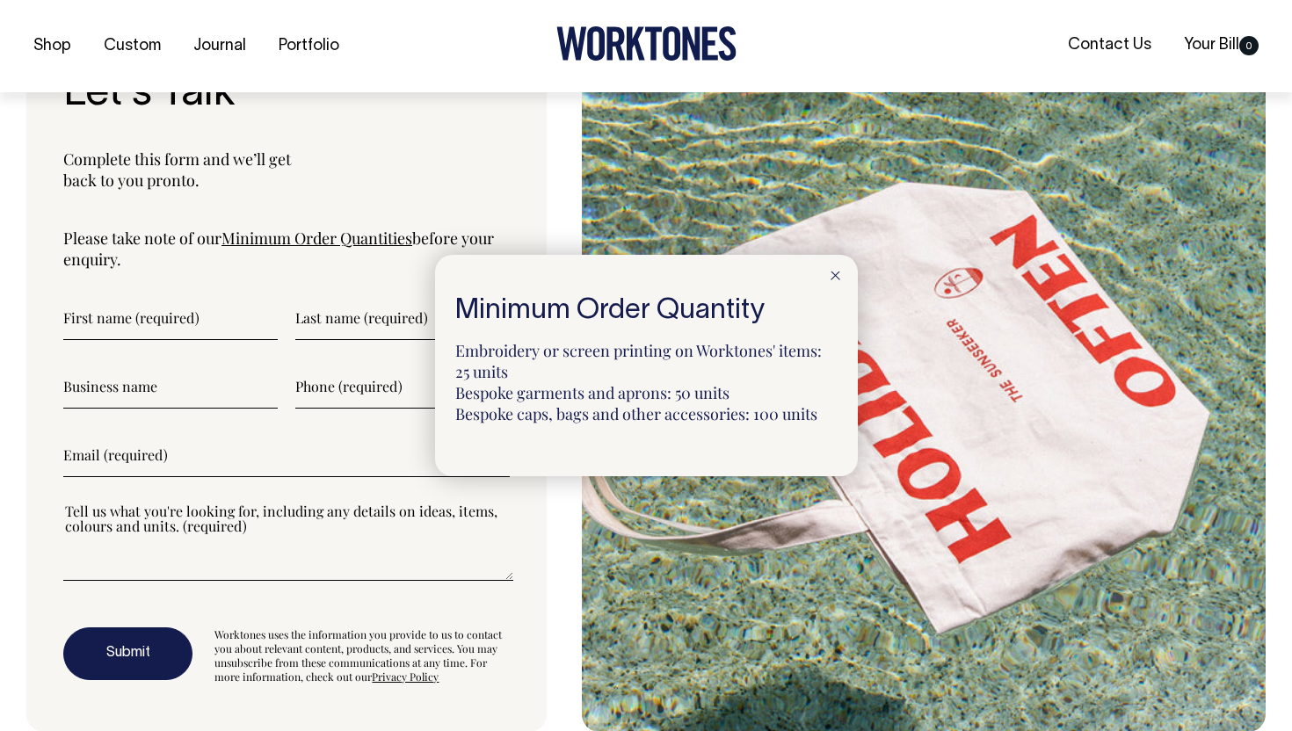
click at [368, 142] on div at bounding box center [646, 365] width 1292 height 731
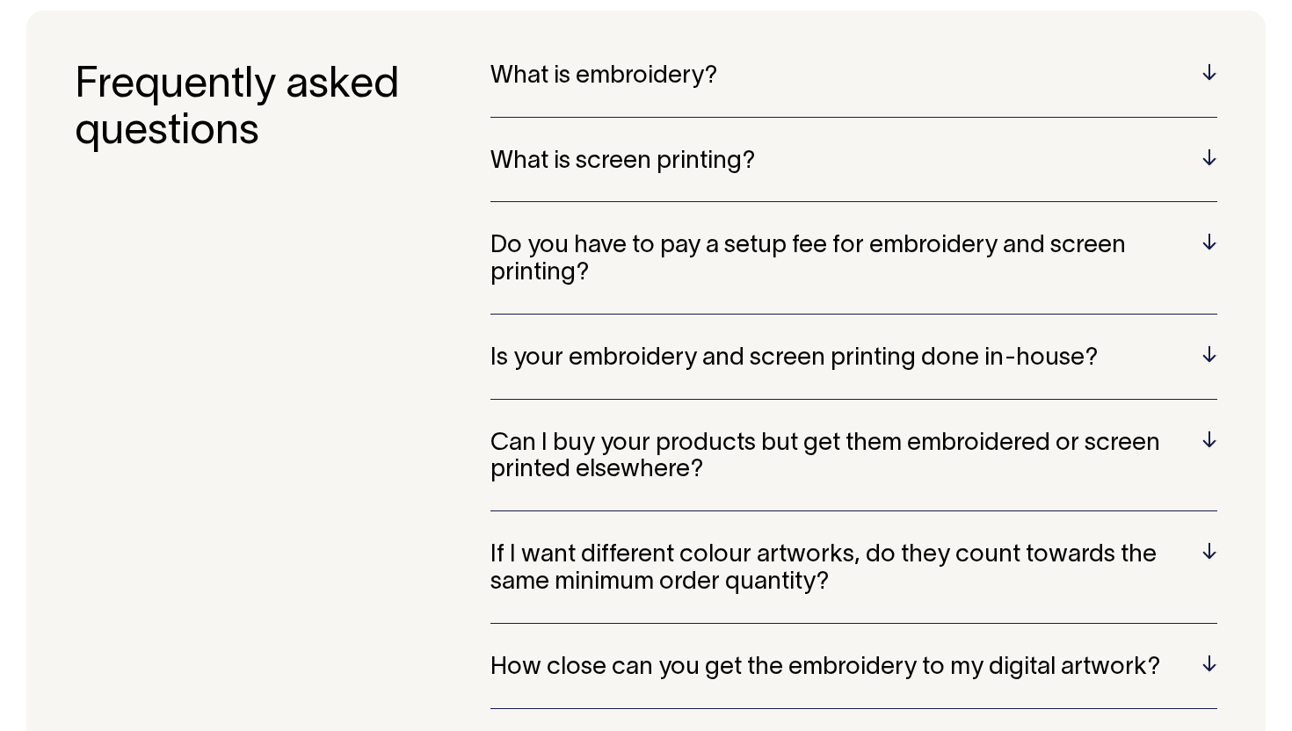
click at [683, 457] on h5 "Can I buy your products but get them embroidered or screen printed elsewhere?" at bounding box center [853, 458] width 727 height 54
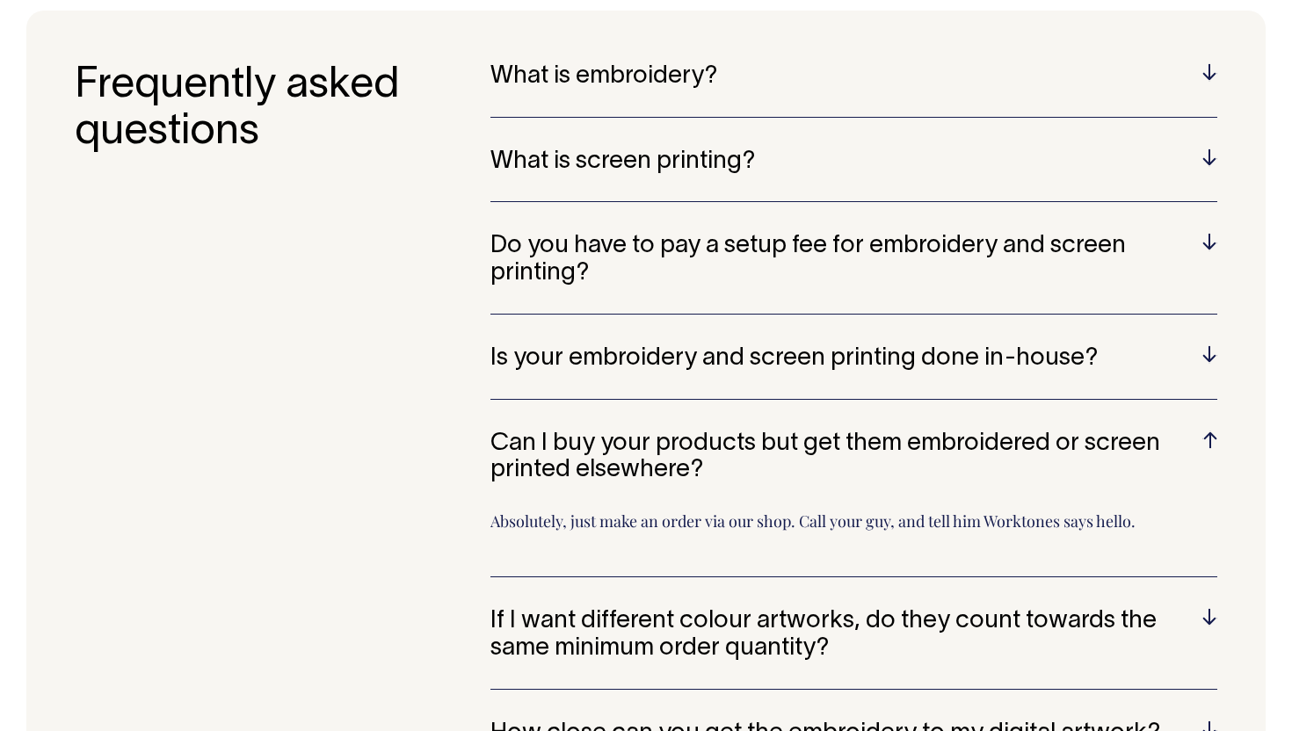
scroll to position [3546, 0]
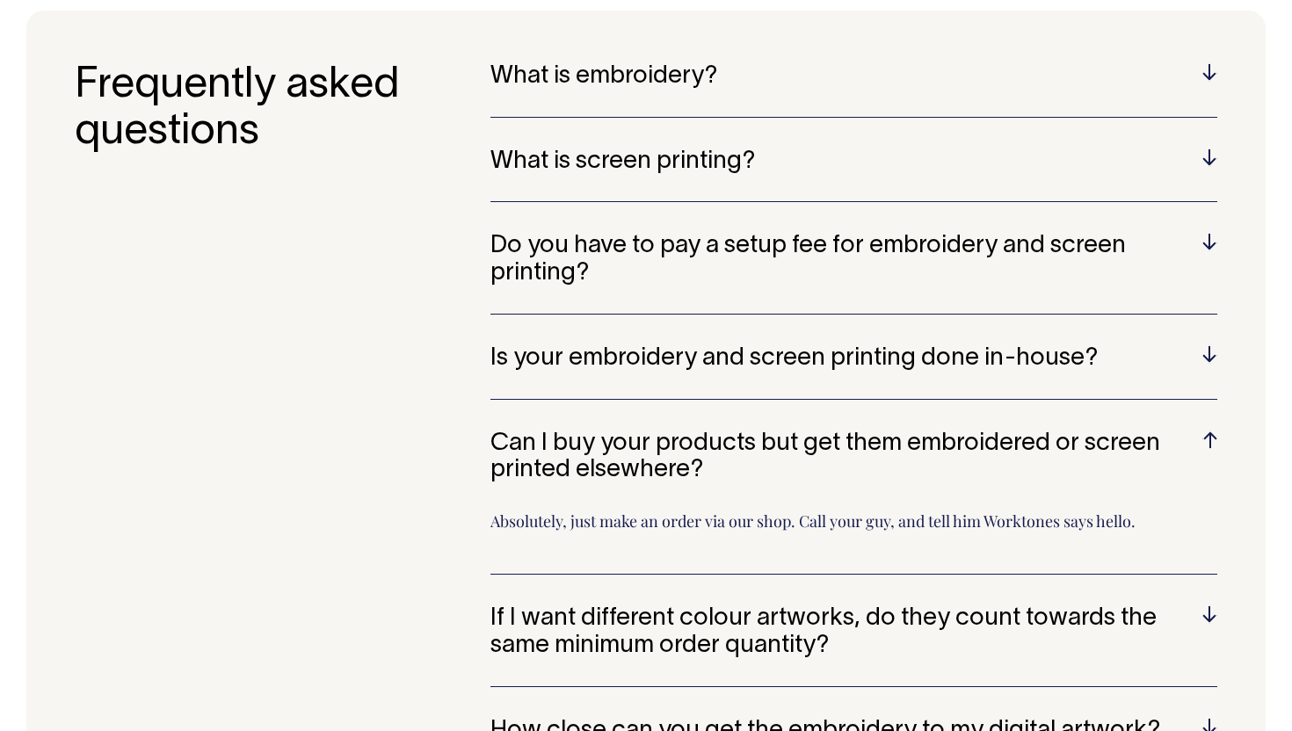
click at [683, 456] on h5 "Can I buy your products but get them embroidered or screen printed elsewhere?" at bounding box center [853, 458] width 727 height 54
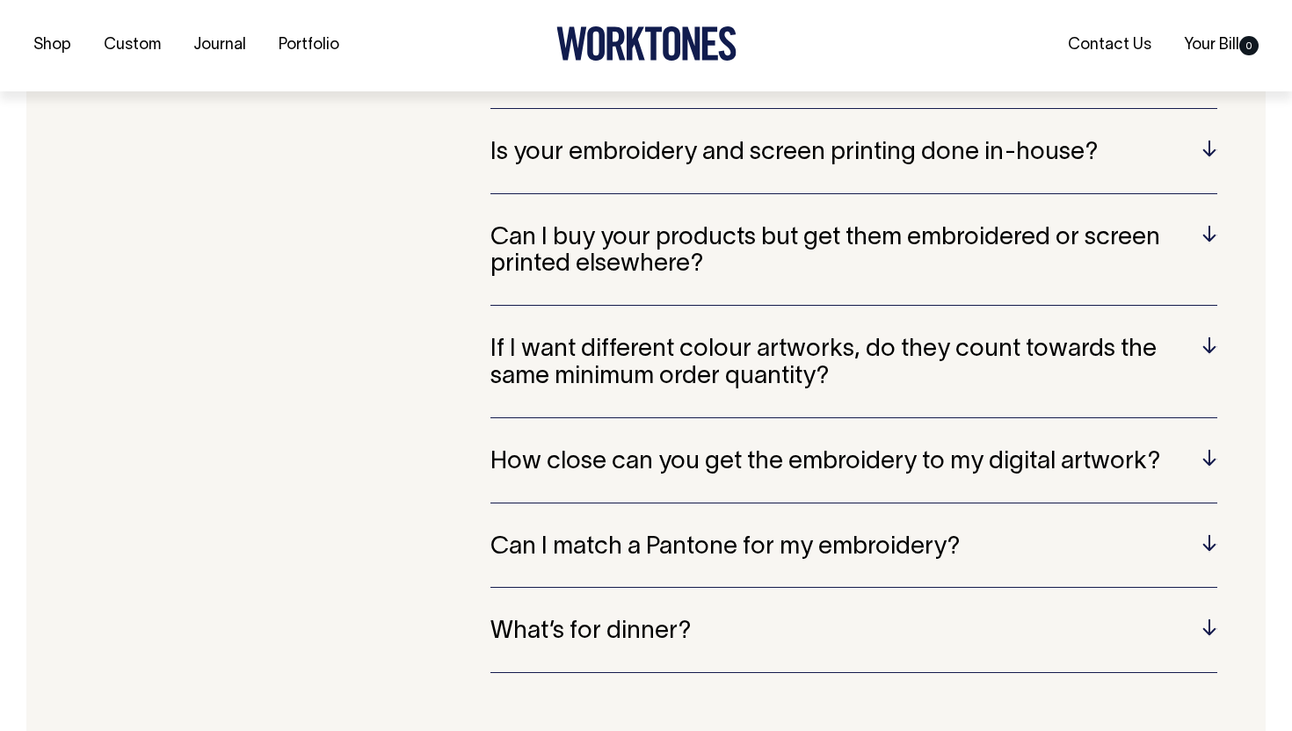
scroll to position [3753, 0]
click at [660, 534] on h5 "Can I match a Pantone for my embroidery?" at bounding box center [853, 547] width 727 height 27
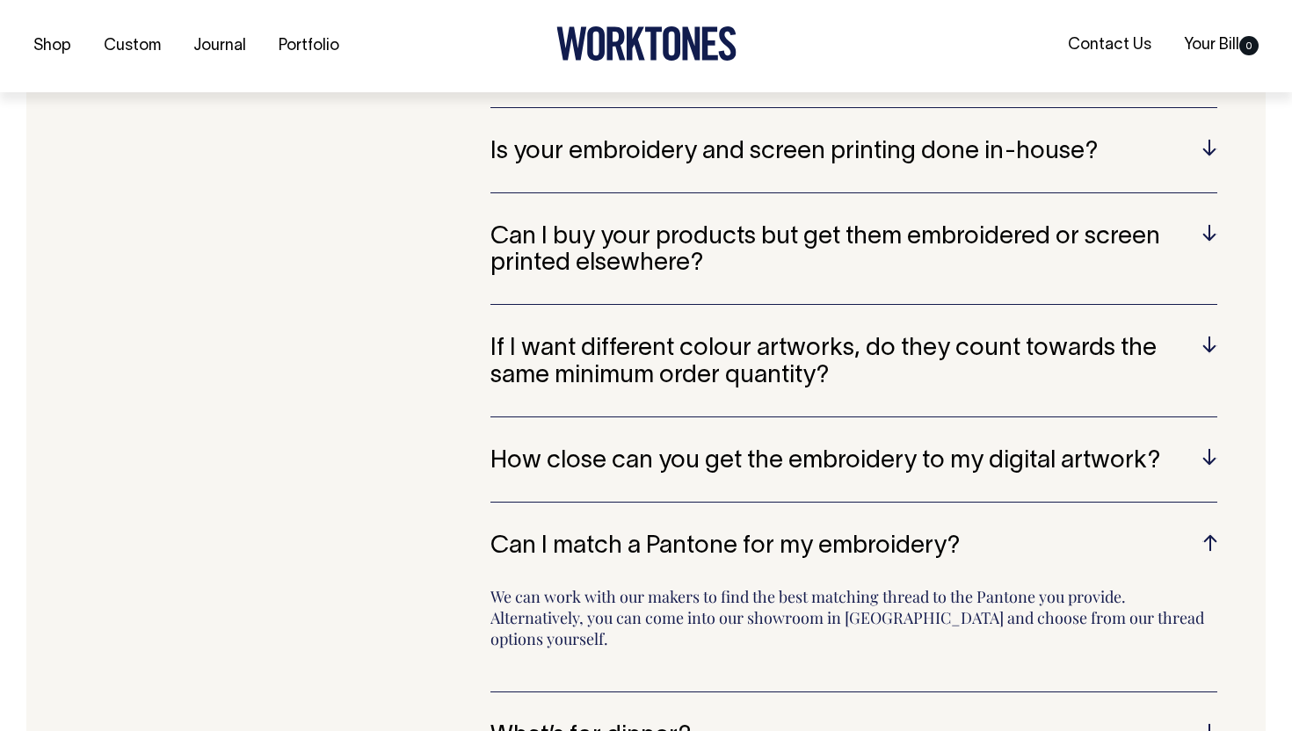
click at [660, 534] on h5 "Can I match a Pantone for my embroidery?" at bounding box center [853, 547] width 727 height 27
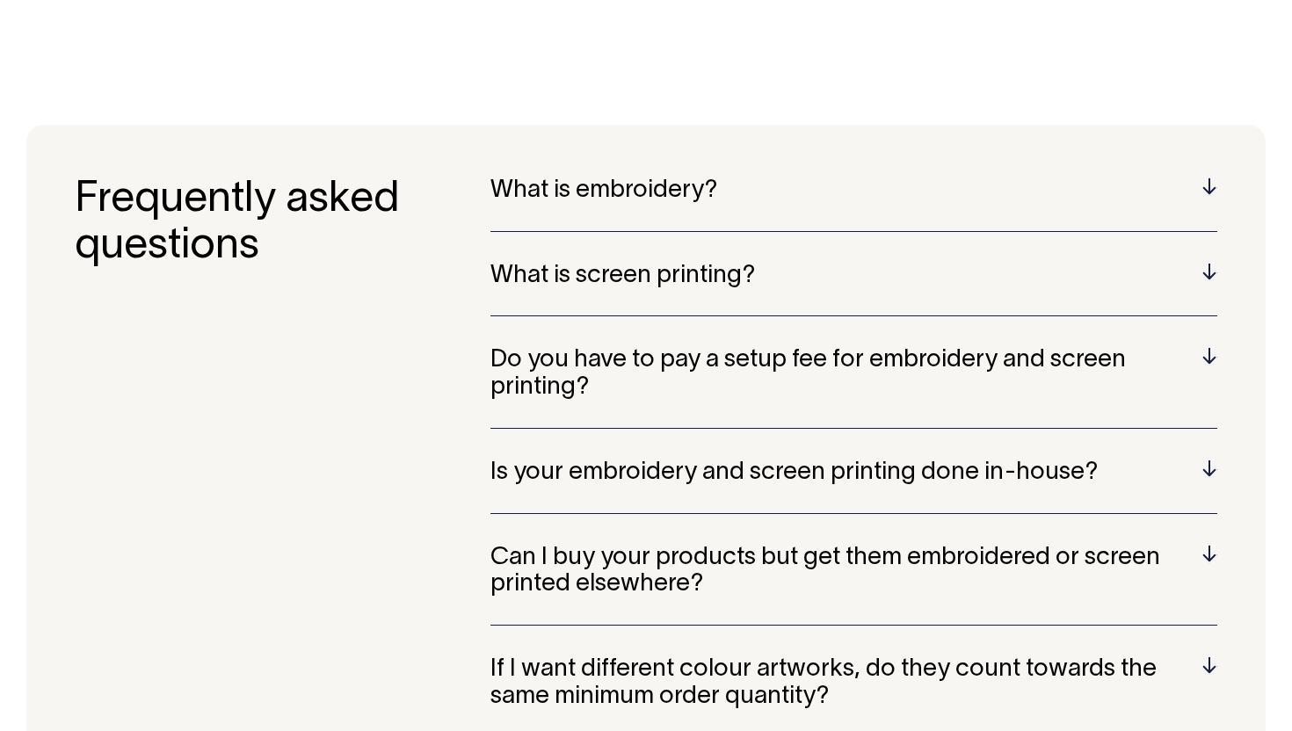
scroll to position [3432, 0]
click at [591, 353] on h5 "Do you have to pay a setup fee for embroidery and screen printing?" at bounding box center [853, 374] width 727 height 54
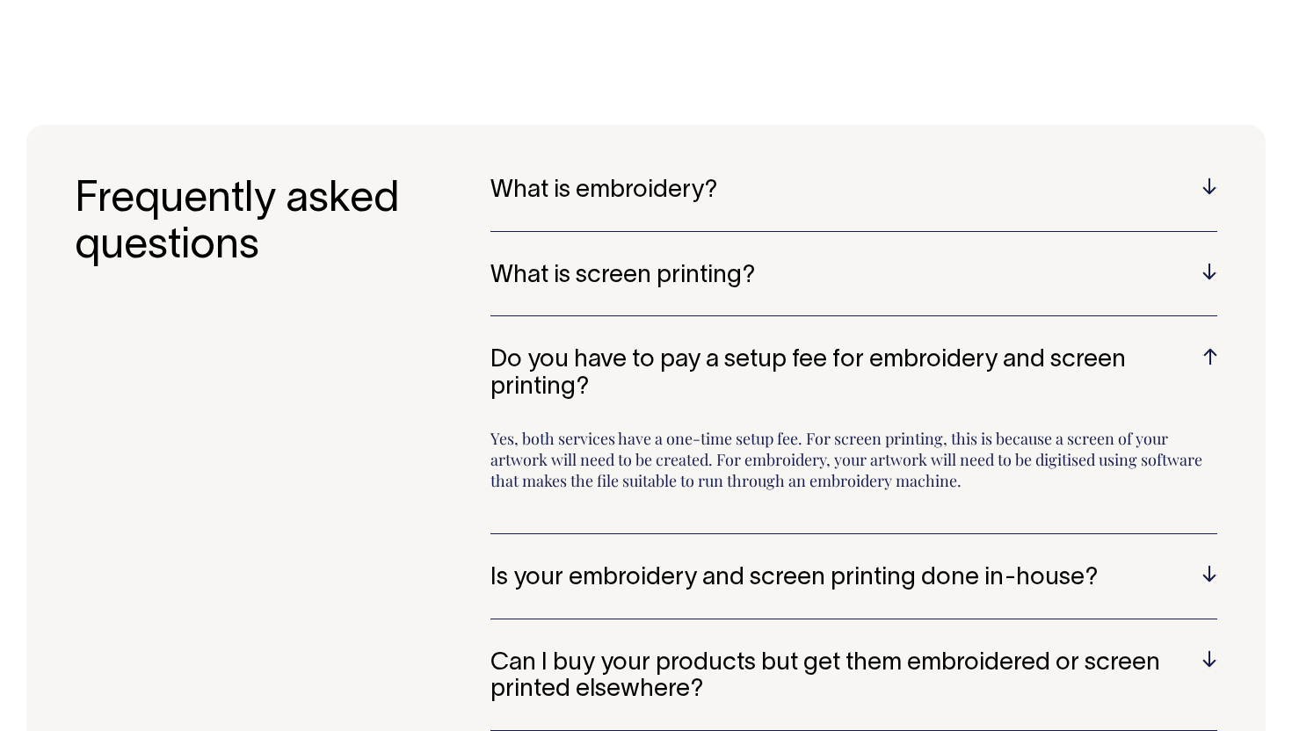
click at [553, 568] on h5 "Is your embroidery and screen printing done in-house?" at bounding box center [853, 578] width 727 height 27
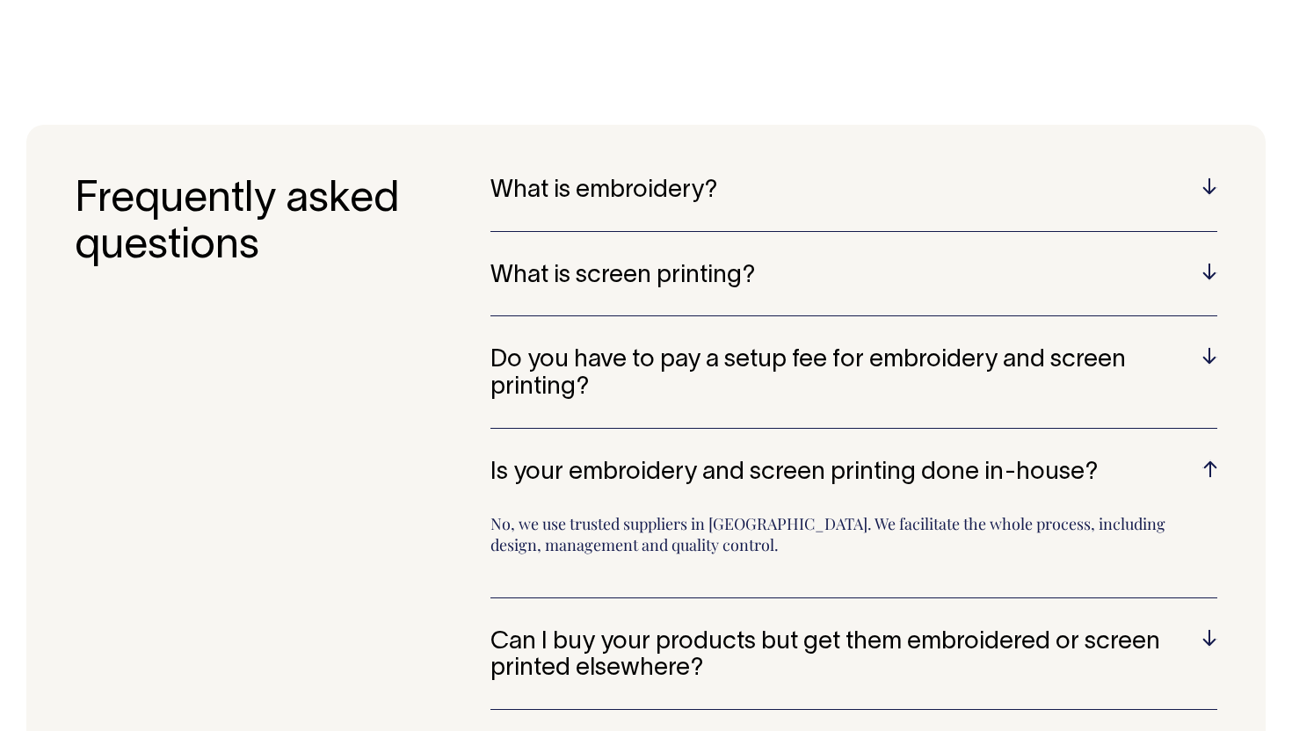
click at [577, 476] on div "Is your embroidery and screen printing done in-house? No, we use trusted suppli…" at bounding box center [853, 529] width 727 height 139
click at [588, 460] on h5 "Is your embroidery and screen printing done in-house?" at bounding box center [853, 473] width 727 height 27
